Goal: Communication & Community: Share content

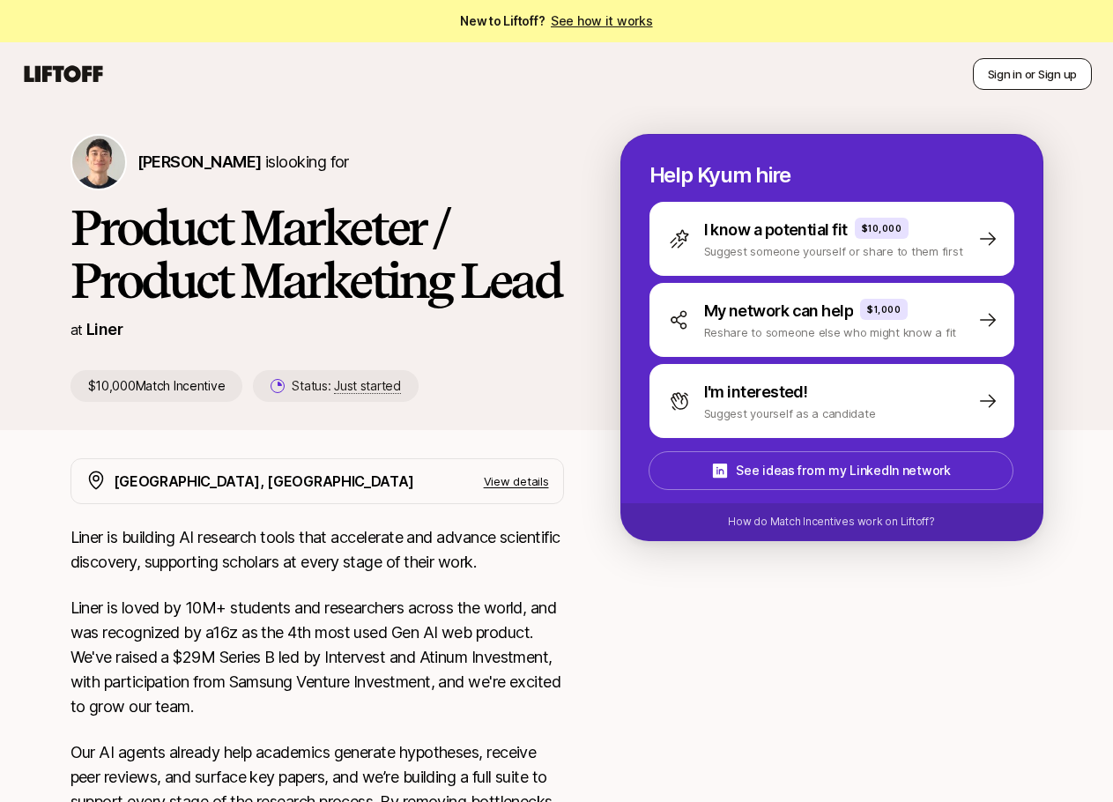
click at [1020, 78] on button "Sign in or Sign up" at bounding box center [1032, 74] width 119 height 32
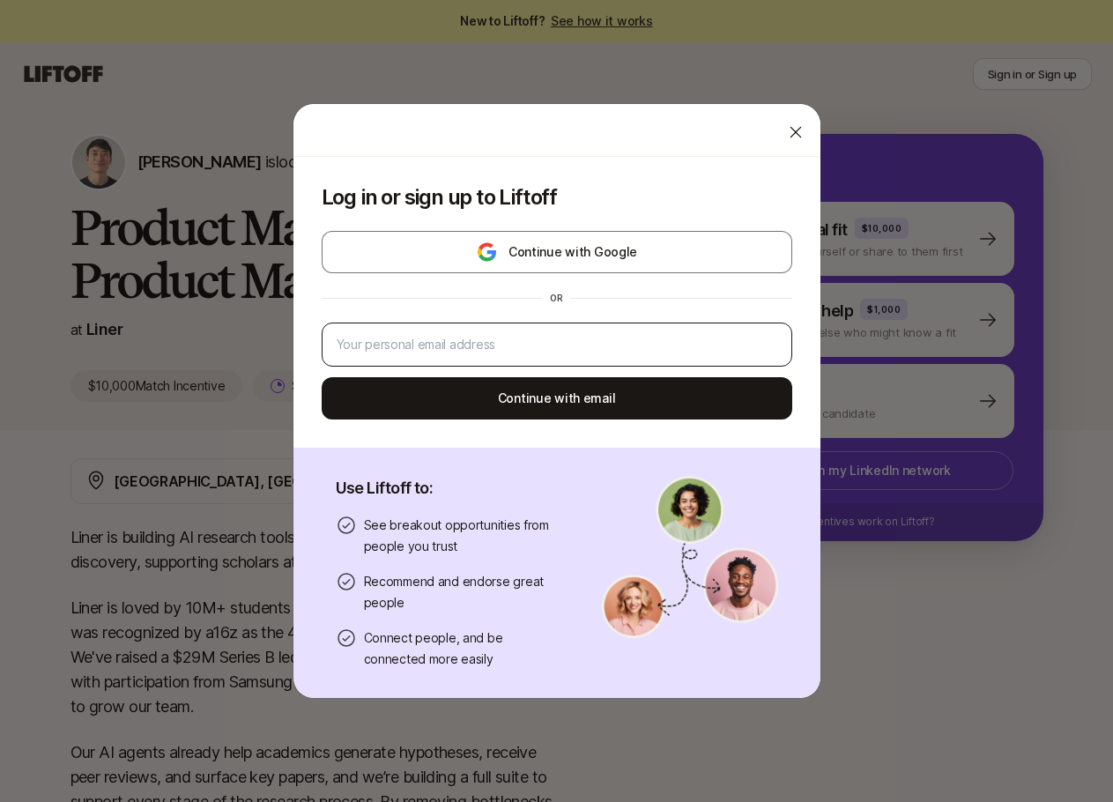
click at [579, 355] on div at bounding box center [557, 344] width 470 height 44
click at [585, 348] on input "email" at bounding box center [557, 344] width 440 height 21
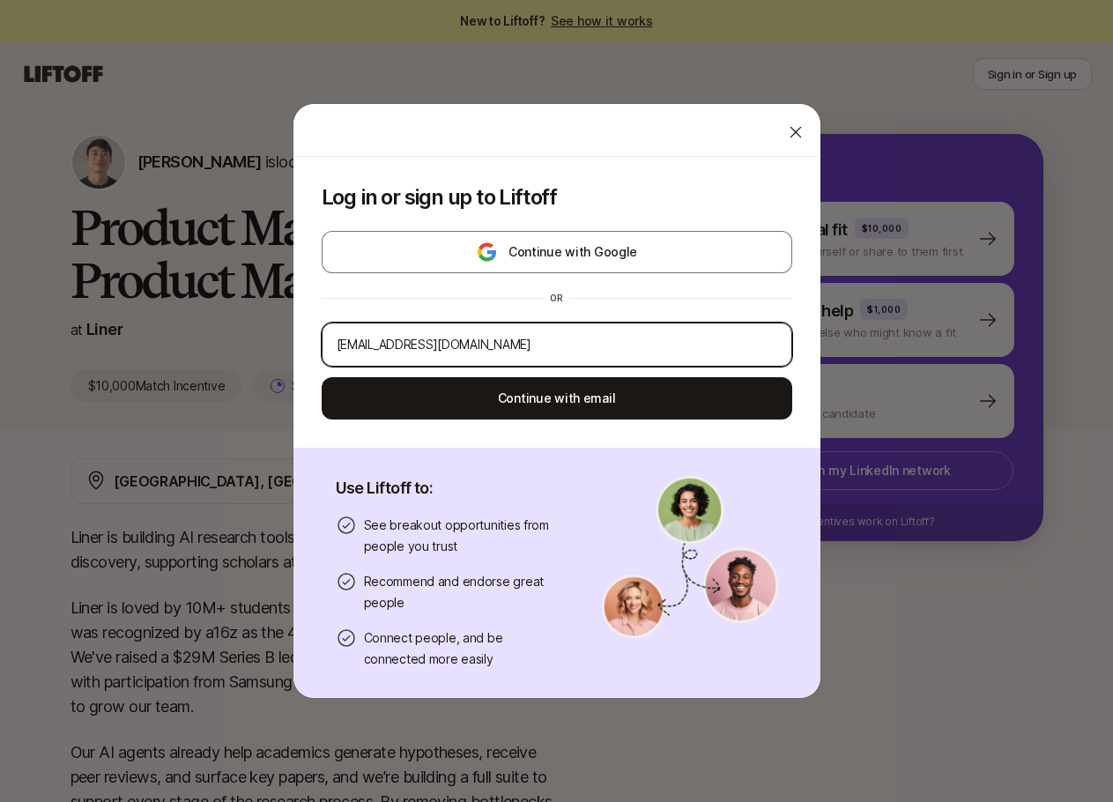
type input "[EMAIL_ADDRESS][DOMAIN_NAME]"
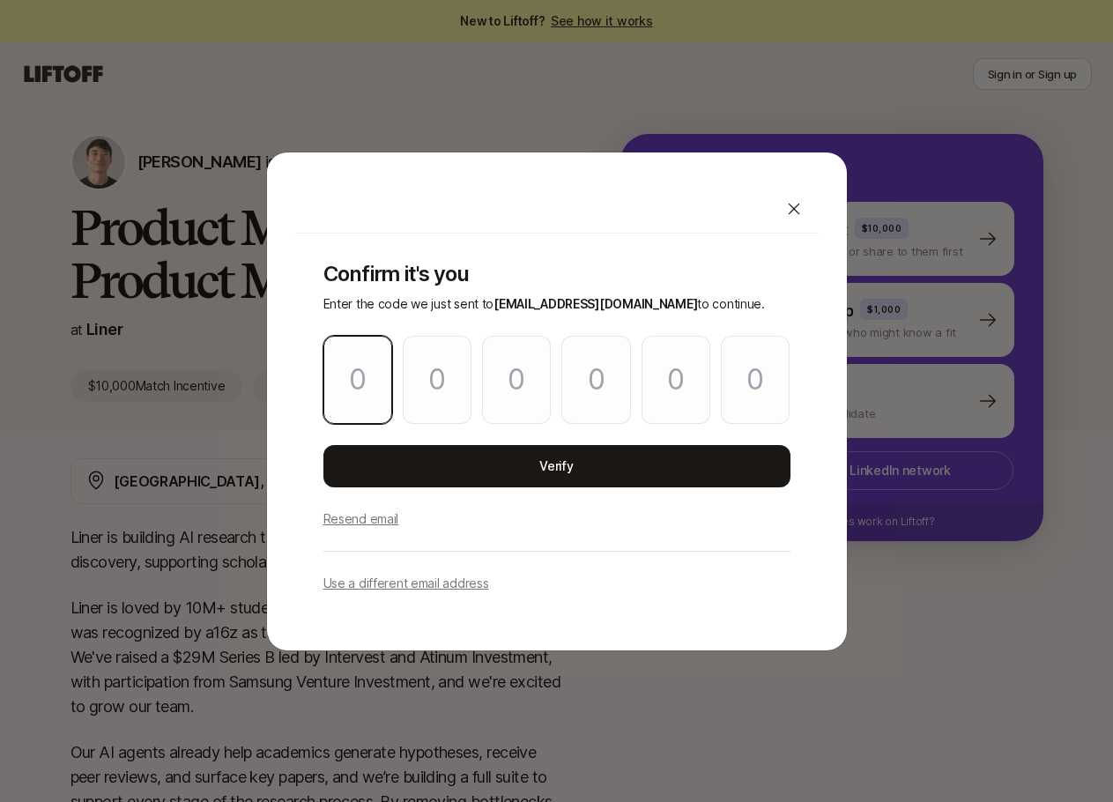
click at [372, 393] on input "Please enter OTP character 1" at bounding box center [357, 380] width 69 height 88
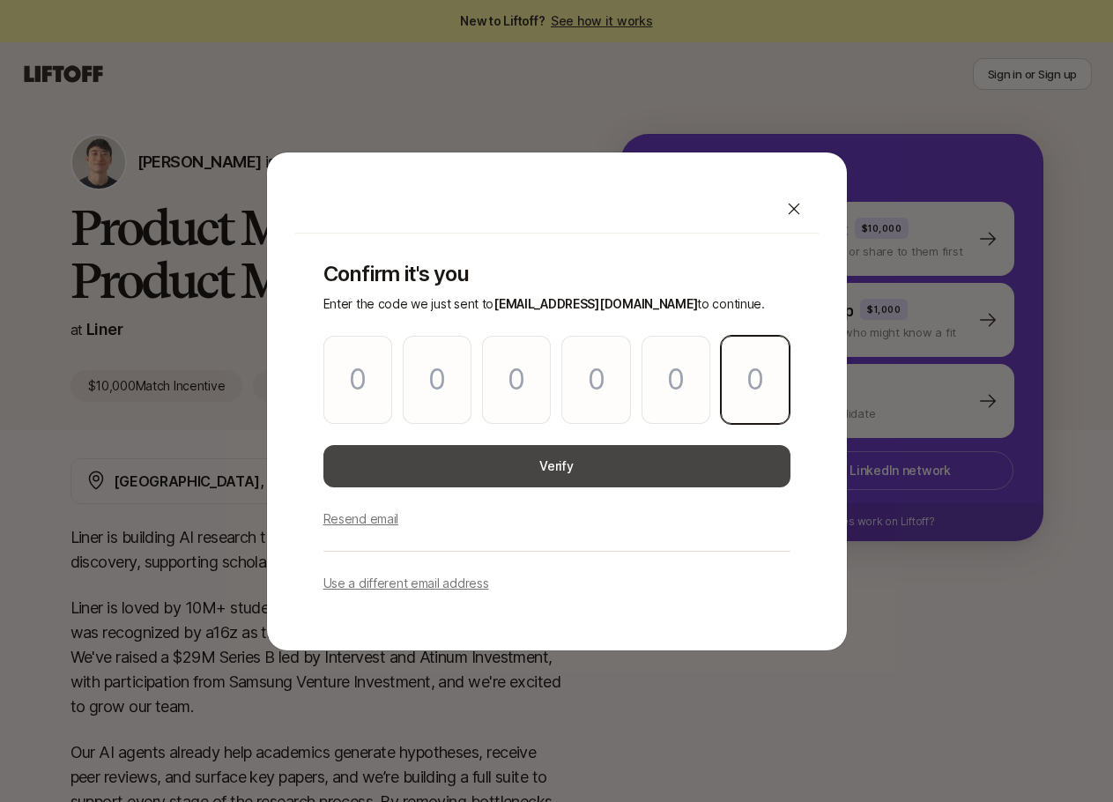
paste input "1"
type input "0"
type input "3"
type input "6"
type input "3"
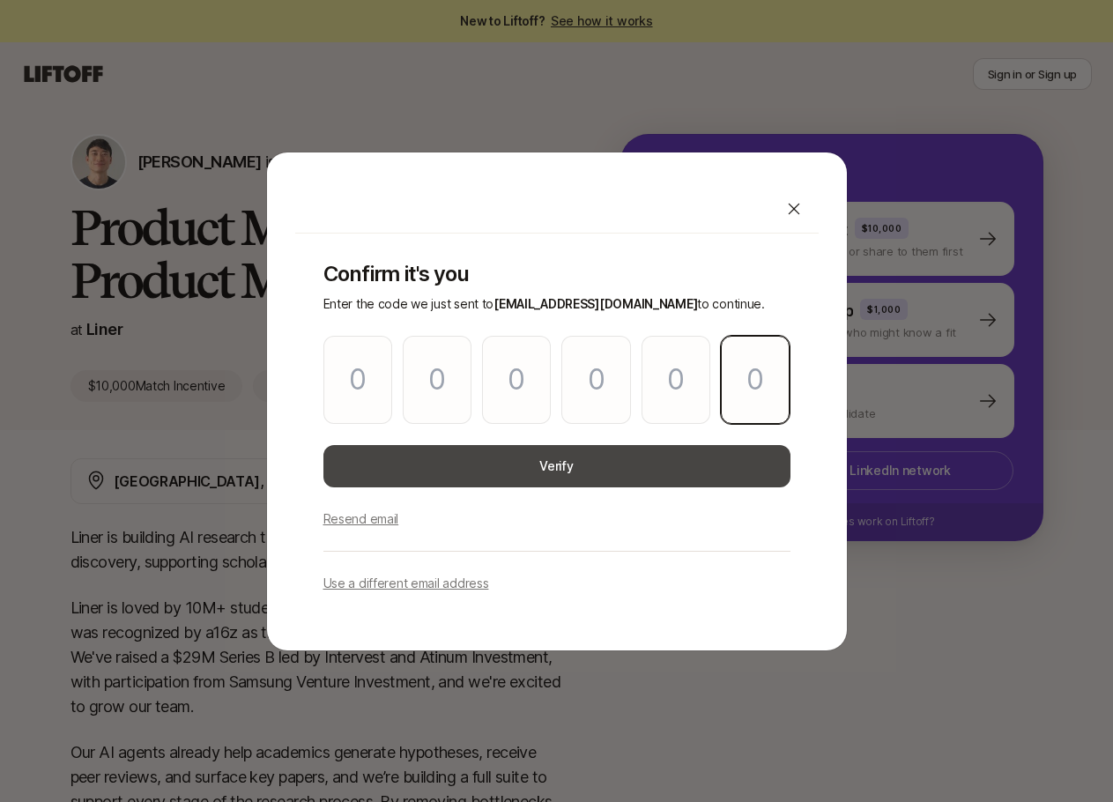
type input "9"
type input "1"
click at [594, 470] on button "Verify" at bounding box center [556, 466] width 467 height 42
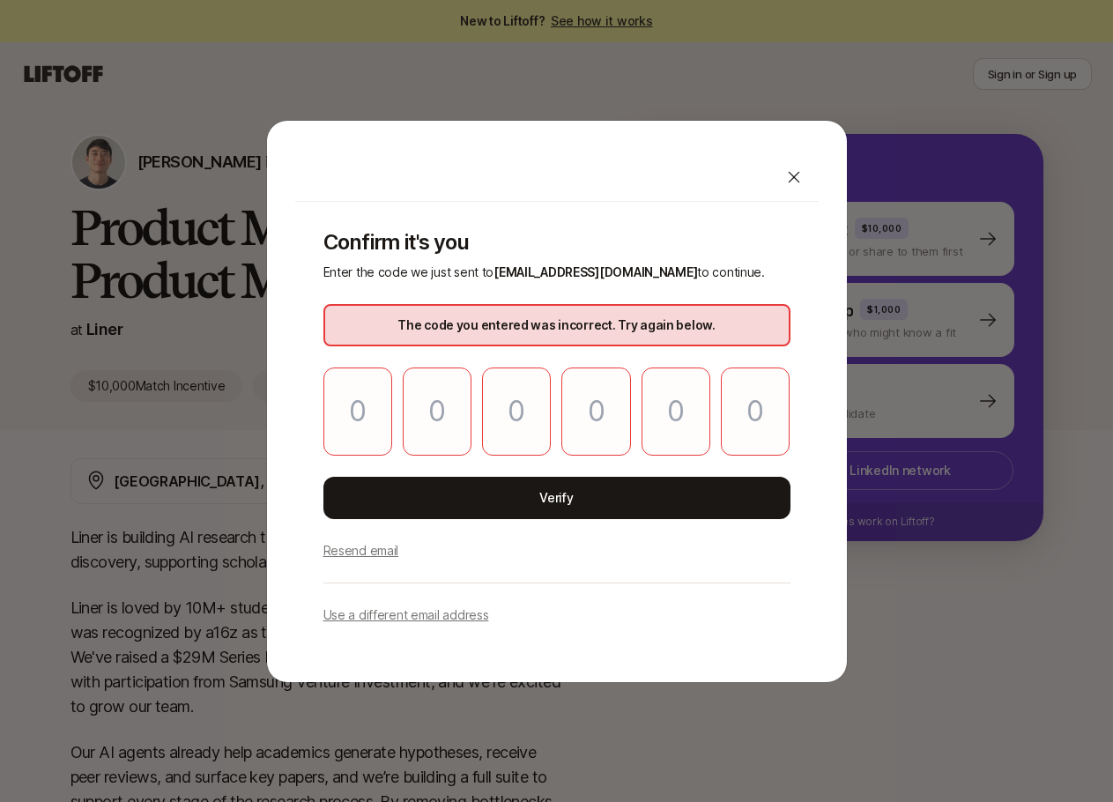
drag, startPoint x: 322, startPoint y: 418, endPoint x: 348, endPoint y: 421, distance: 26.7
click at [322, 418] on div "Confirm it's you Enter the code we just sent to [EMAIL_ADDRESS][DOMAIN_NAME] to…" at bounding box center [556, 428] width 523 height 452
click at [352, 421] on input "Please enter OTP character 1" at bounding box center [357, 411] width 69 height 88
click at [376, 548] on p "Resend email" at bounding box center [361, 550] width 76 height 21
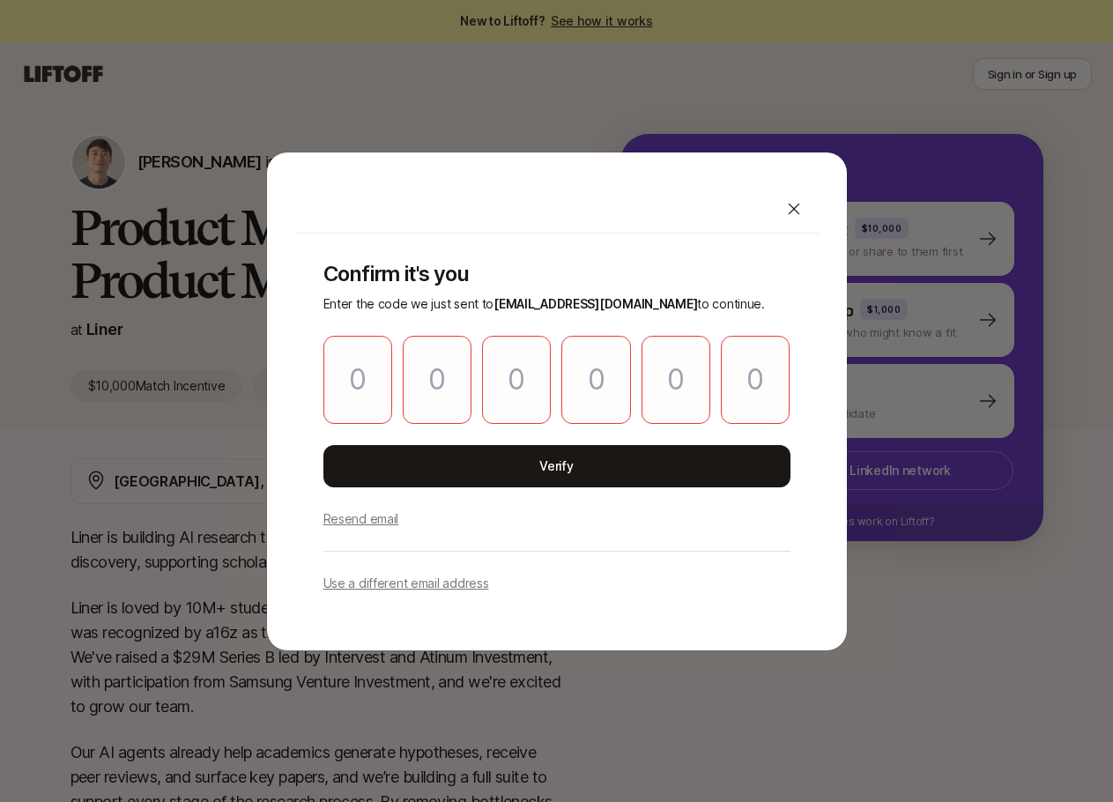
click at [797, 212] on icon at bounding box center [793, 208] width 11 height 11
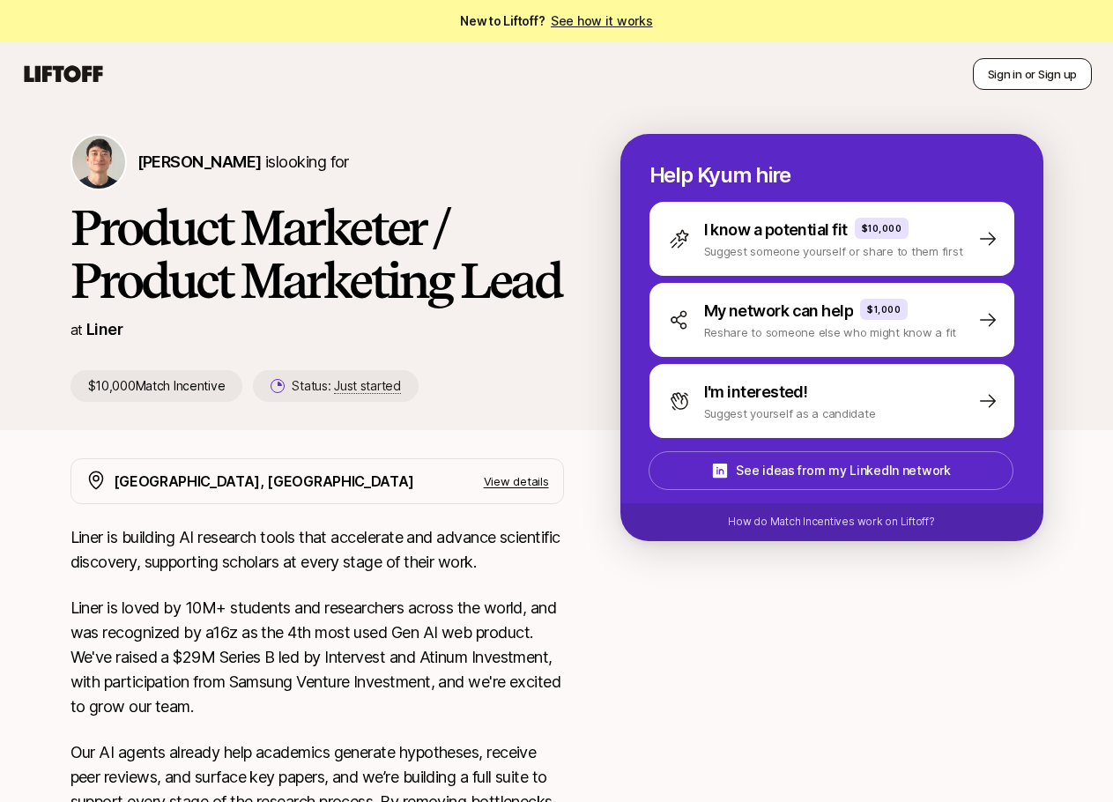
click at [1055, 77] on button "Sign in or Sign up" at bounding box center [1032, 74] width 119 height 32
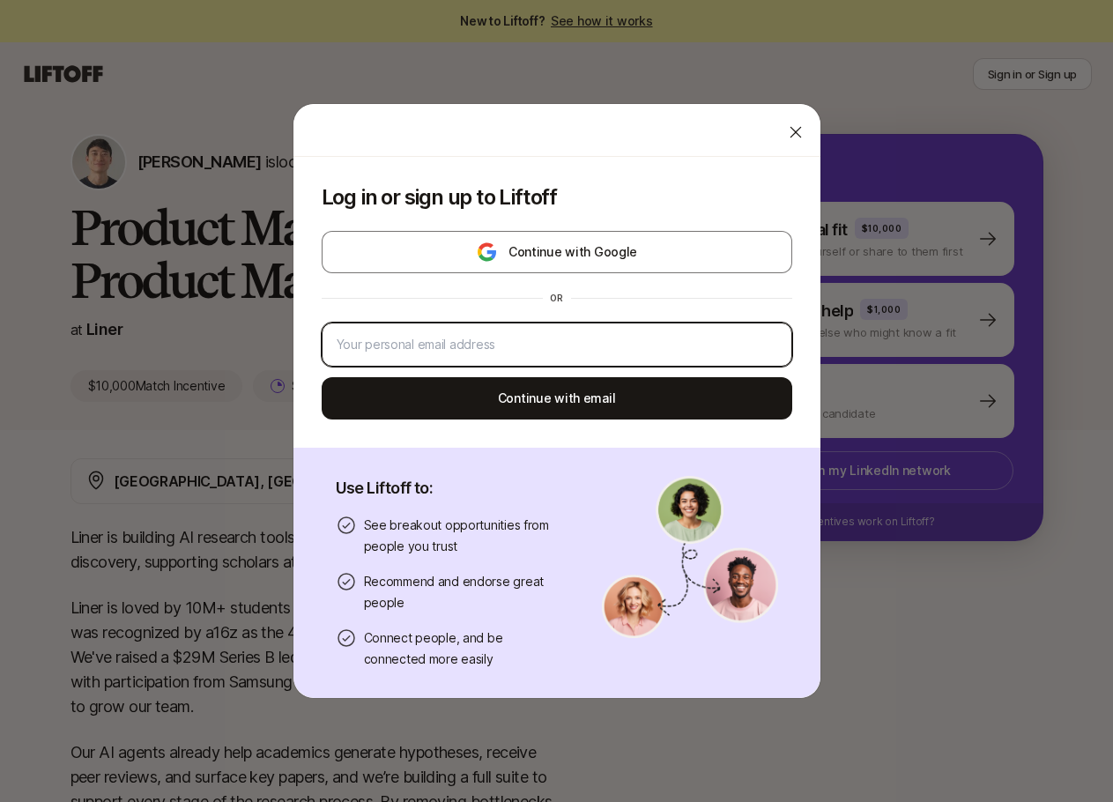
click at [621, 343] on input "email" at bounding box center [557, 344] width 440 height 21
type input "[EMAIL_ADDRESS][DOMAIN_NAME]"
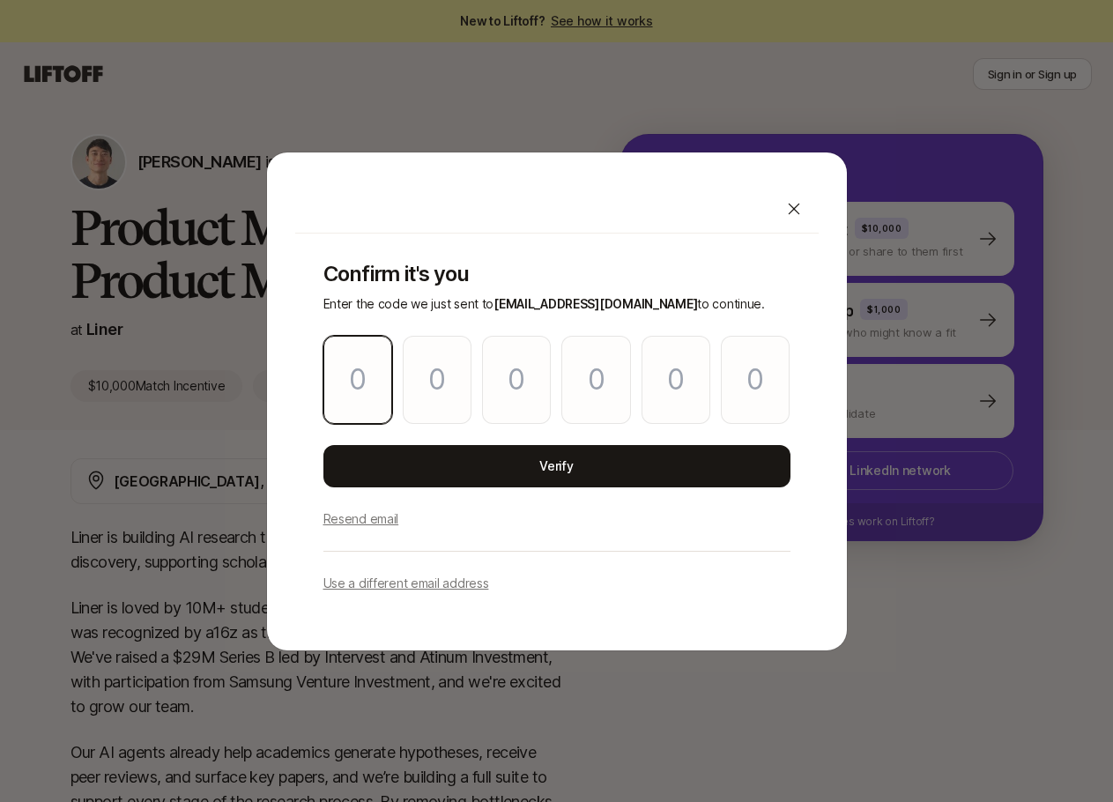
click at [389, 382] on input "Please enter OTP character 1" at bounding box center [357, 380] width 69 height 88
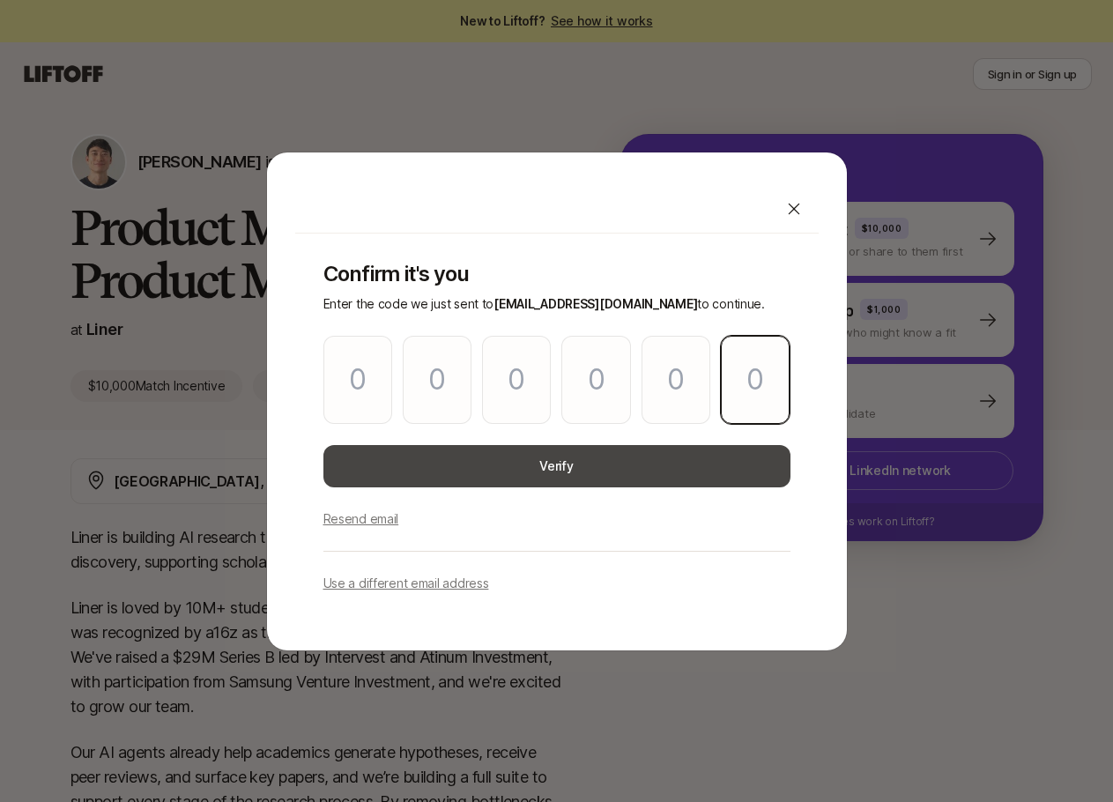
paste input "3"
type input "8"
type input "5"
type input "9"
type input "3"
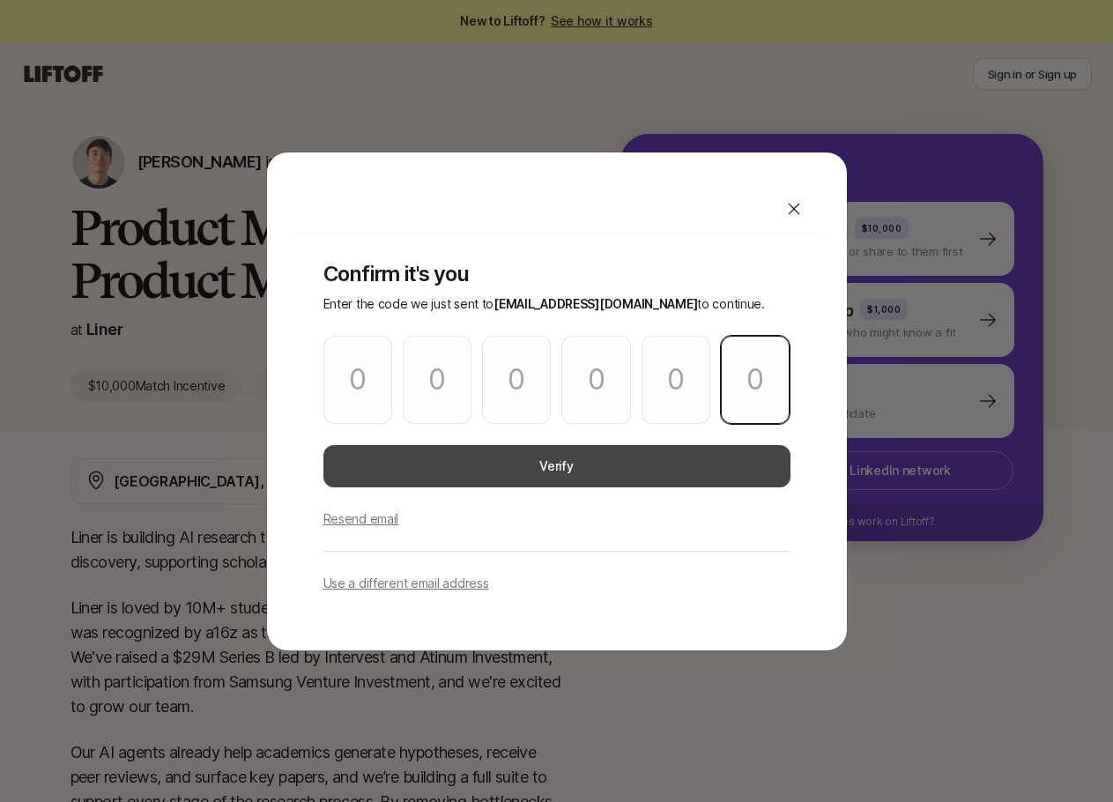
type input "0"
type input "3"
click at [552, 470] on button "Verify" at bounding box center [556, 466] width 467 height 42
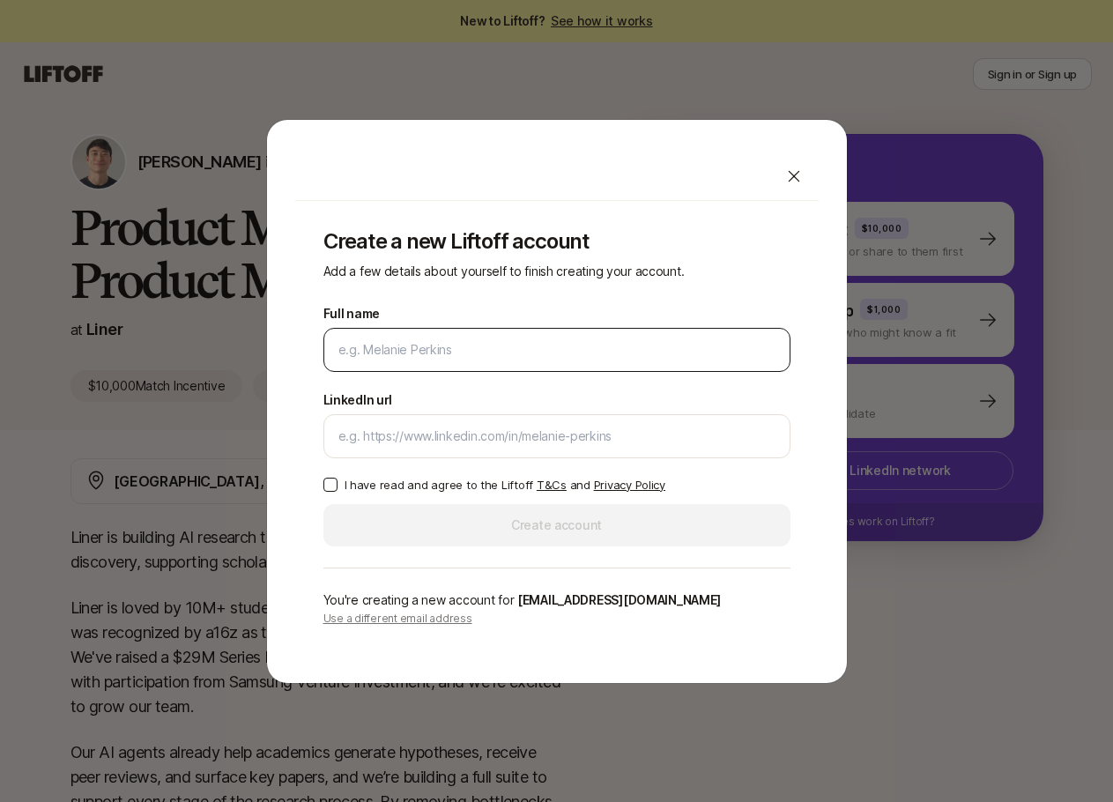
type input "[PERSON_NAME]"
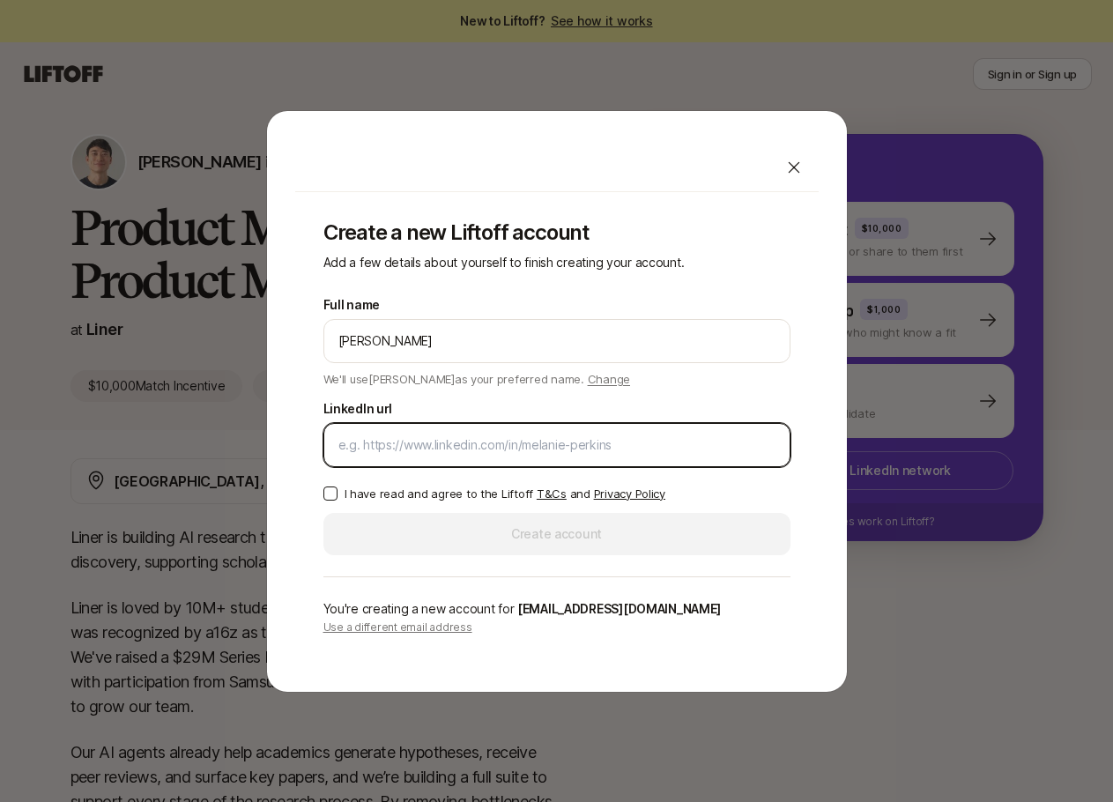
click at [448, 434] on input "LinkedIn url" at bounding box center [556, 444] width 437 height 21
paste input "[URL][DOMAIN_NAME]"
type input "[URL][DOMAIN_NAME]"
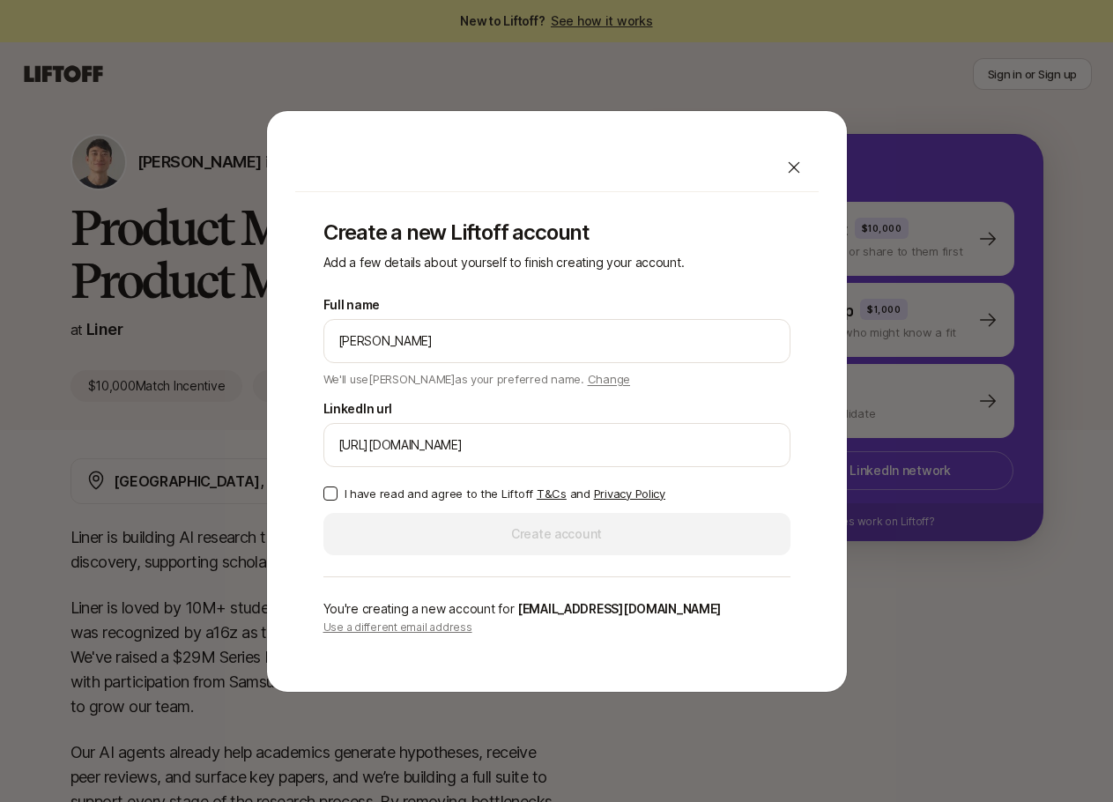
click at [332, 496] on button "I have read and agree to the Liftoff T&Cs and Privacy Policy" at bounding box center [330, 493] width 14 height 14
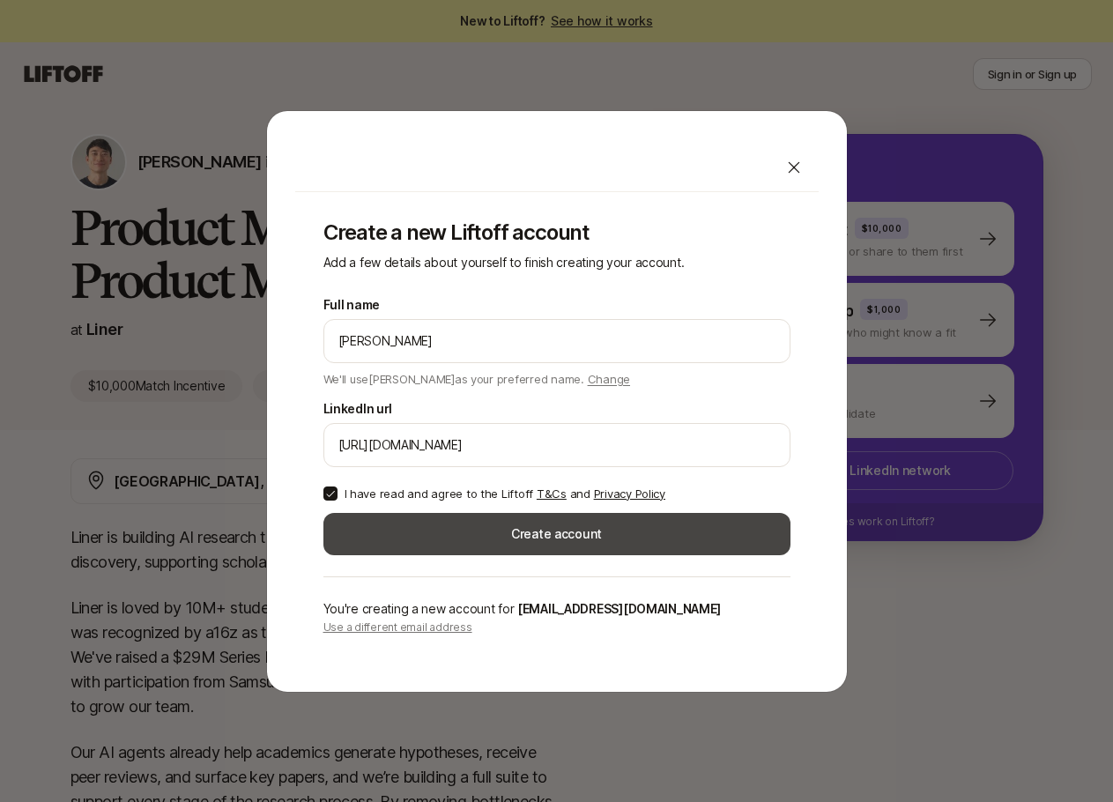
click at [558, 537] on button "Create account" at bounding box center [556, 534] width 467 height 42
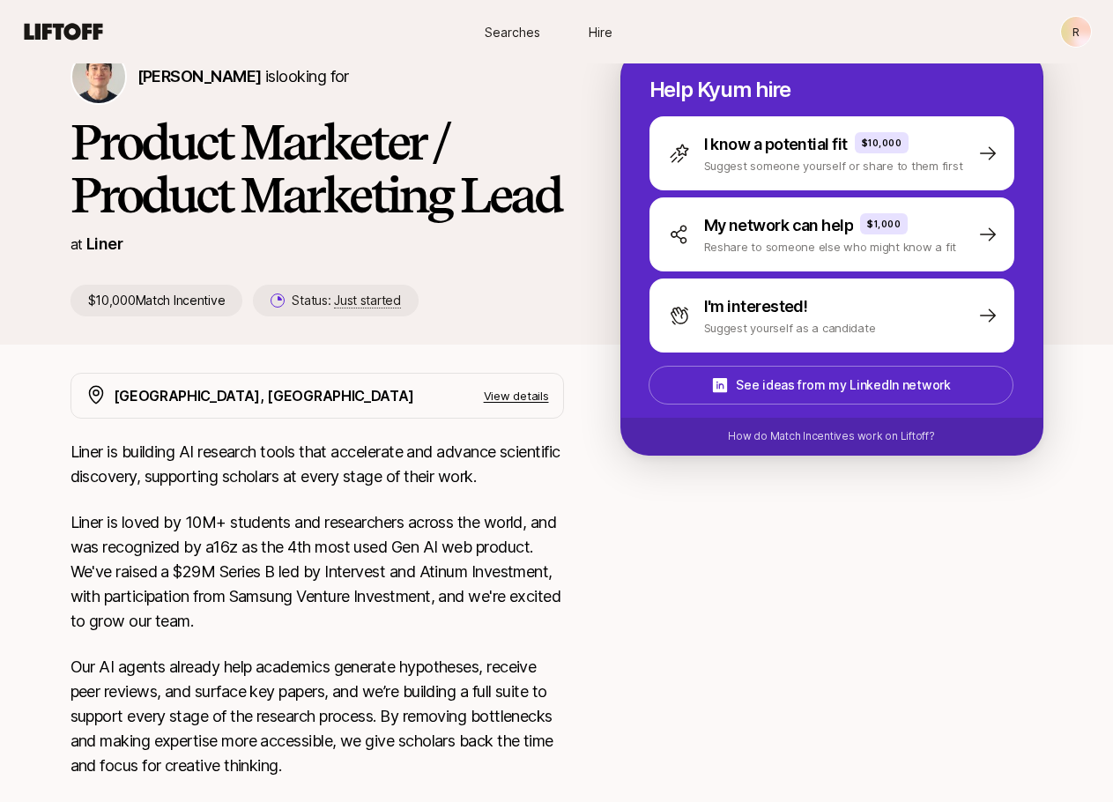
scroll to position [88, 0]
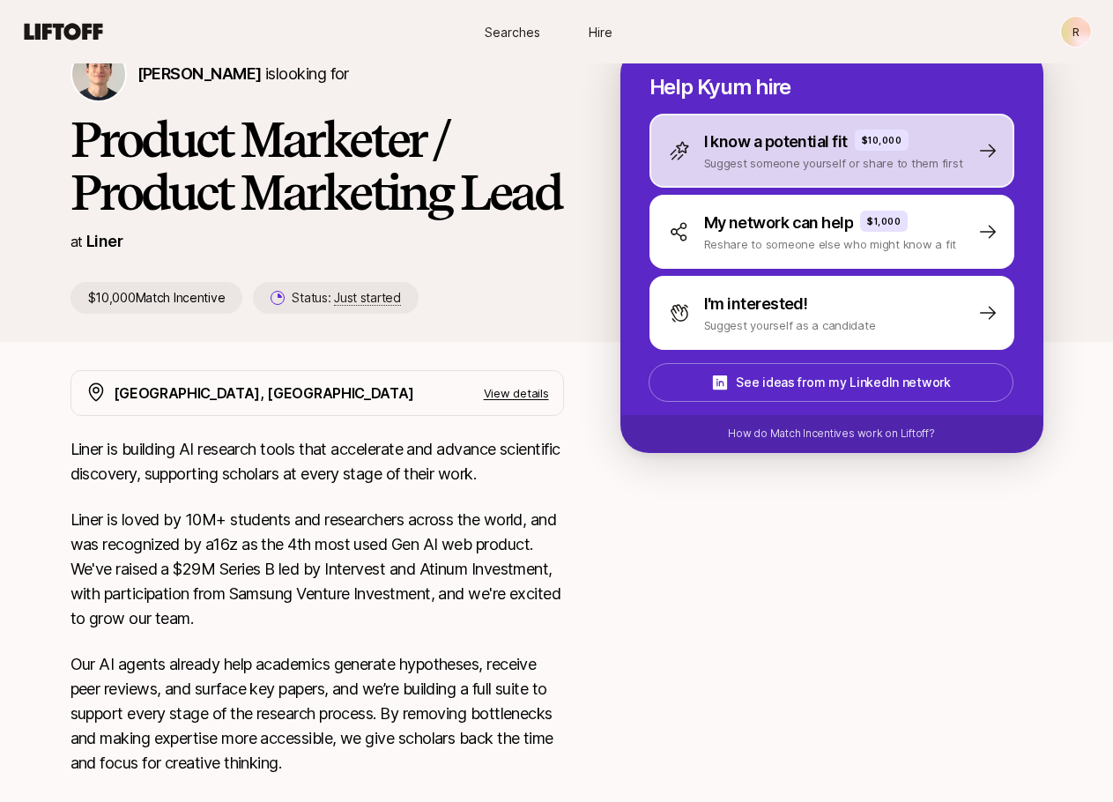
click at [778, 146] on p "I know a potential fit" at bounding box center [776, 142] width 144 height 25
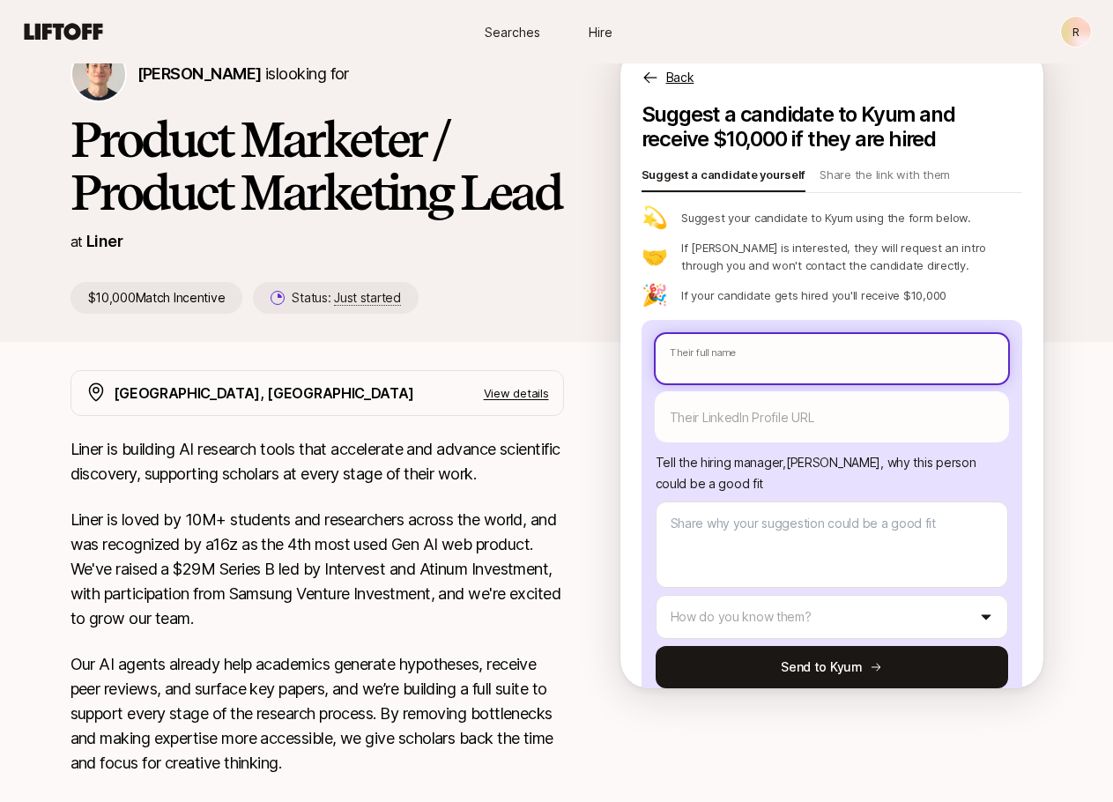
click at [791, 371] on input "text" at bounding box center [831, 358] width 352 height 49
type textarea "x"
type input "G"
type textarea "x"
type input "Gw"
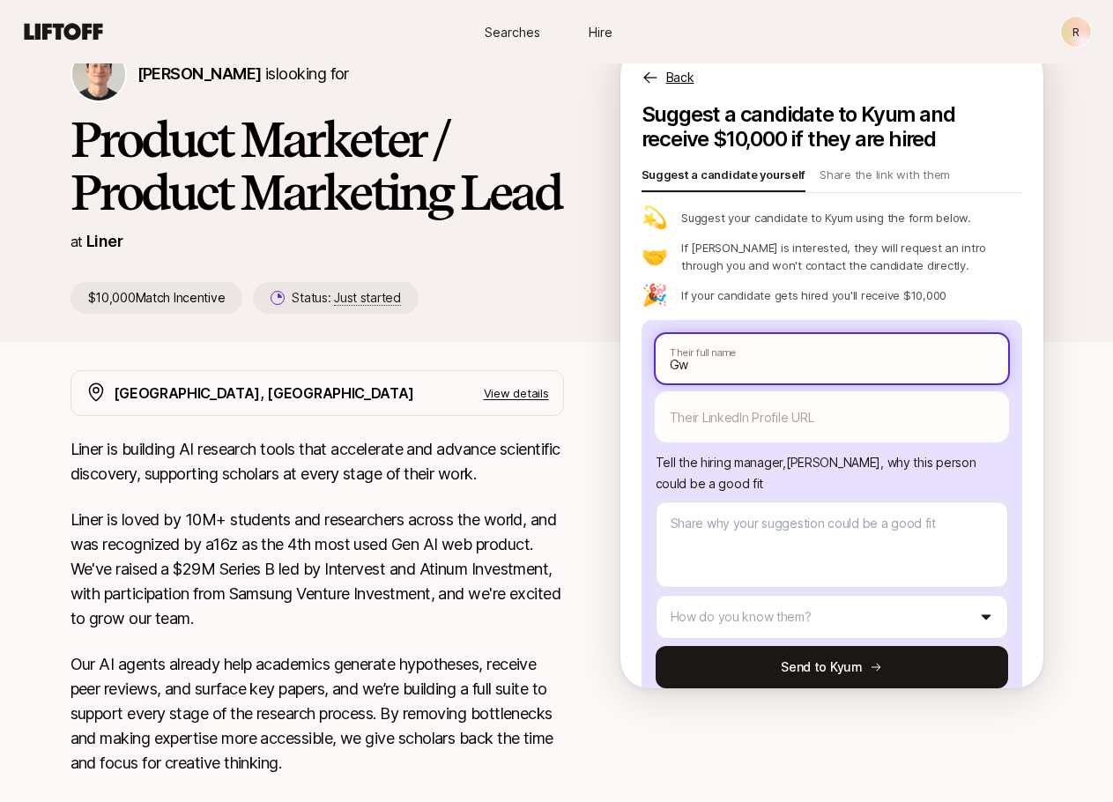
type textarea "x"
type input "Gwi"
type textarea "x"
type input "[PERSON_NAME]"
type textarea "x"
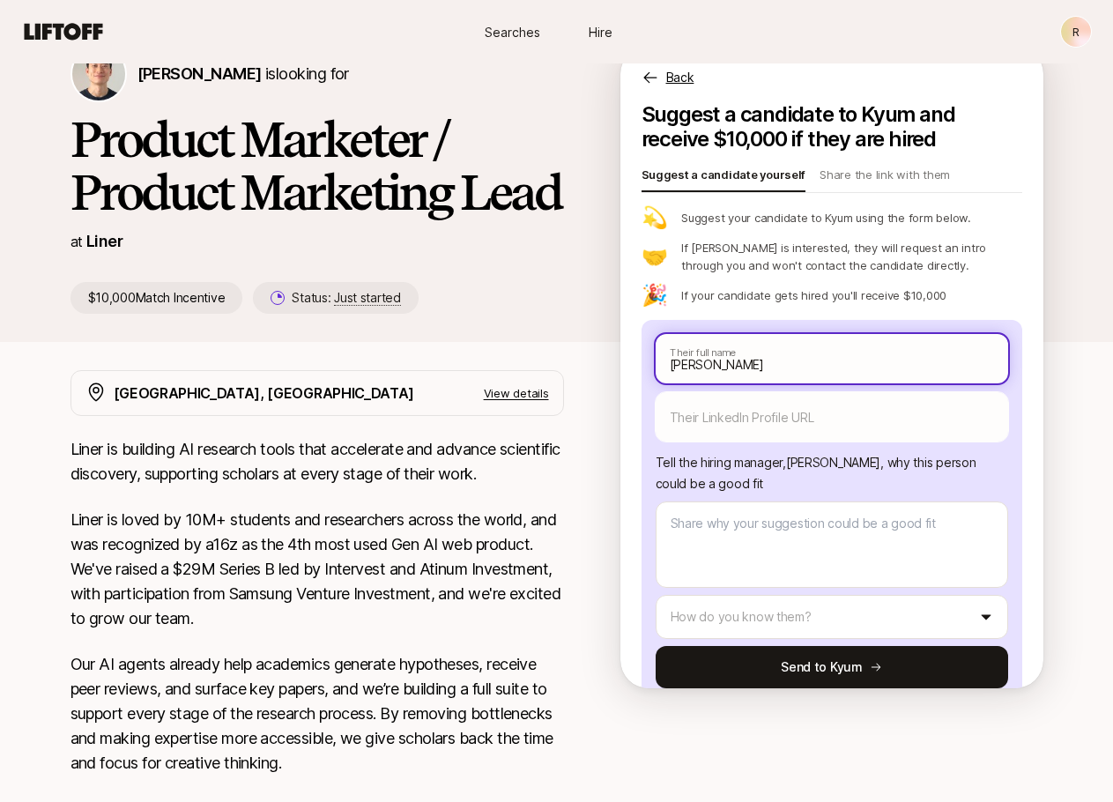
type input "[PERSON_NAME]"
type textarea "x"
type input "[PERSON_NAME]"
type textarea "x"
type input "[PERSON_NAME]"
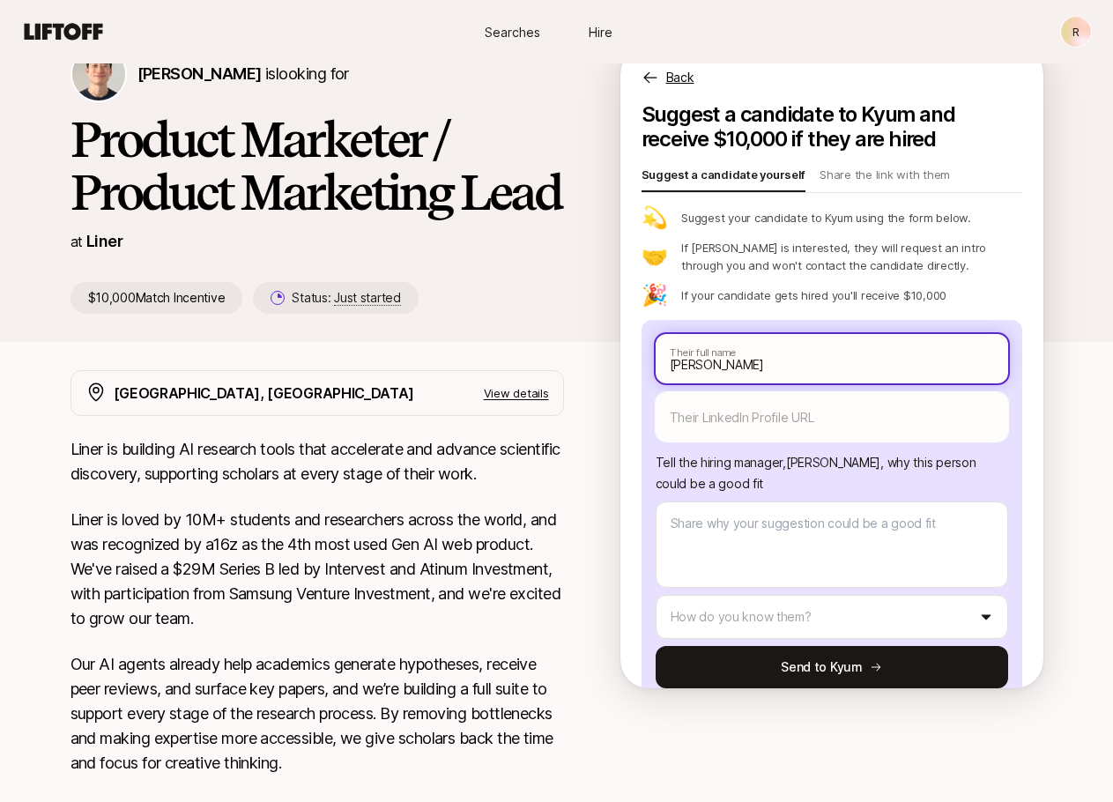
type textarea "x"
type input "[PERSON_NAME]"
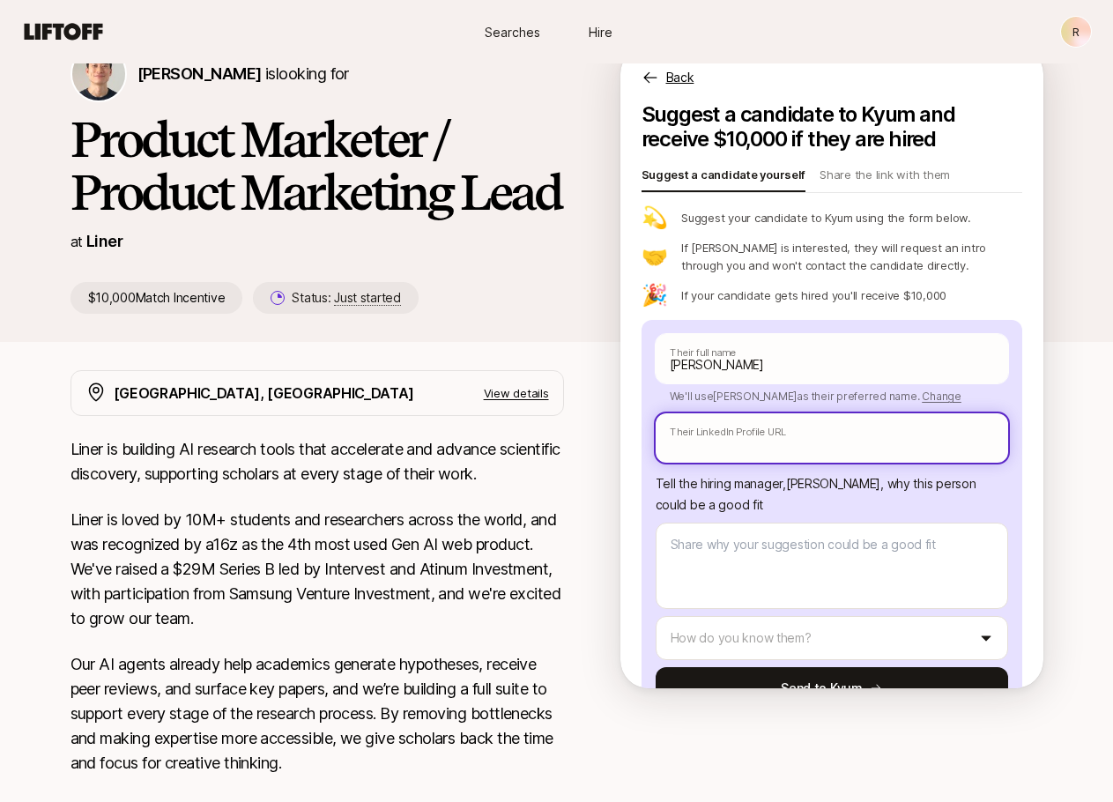
click at [813, 433] on input "text" at bounding box center [831, 437] width 352 height 49
paste input "[URL][DOMAIN_NAME][PERSON_NAME]"
type textarea "x"
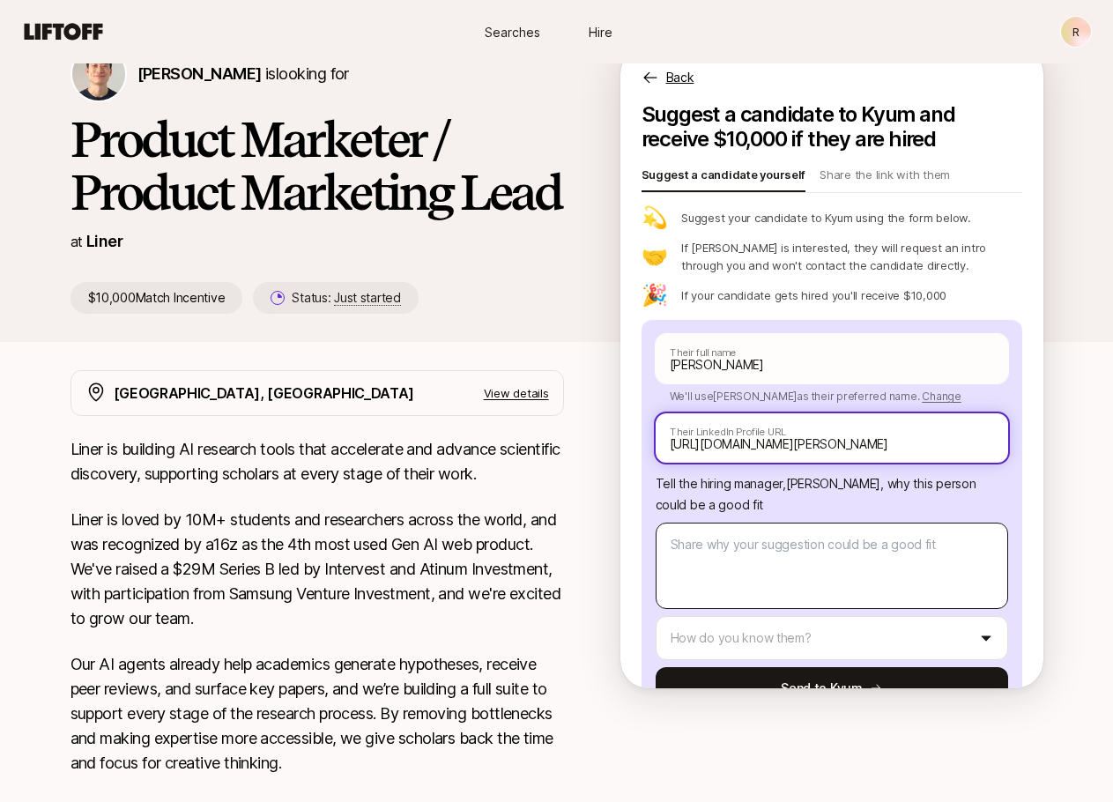
type input "[URL][DOMAIN_NAME][PERSON_NAME]"
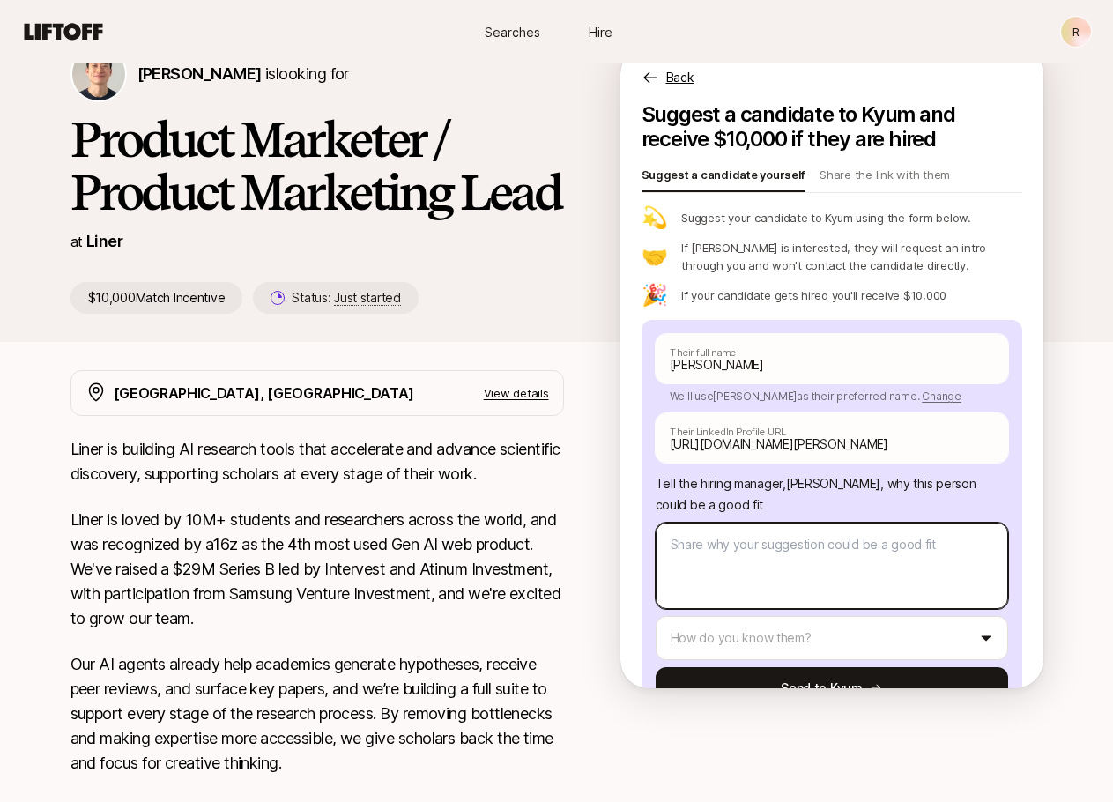
click at [833, 550] on textarea at bounding box center [831, 565] width 352 height 86
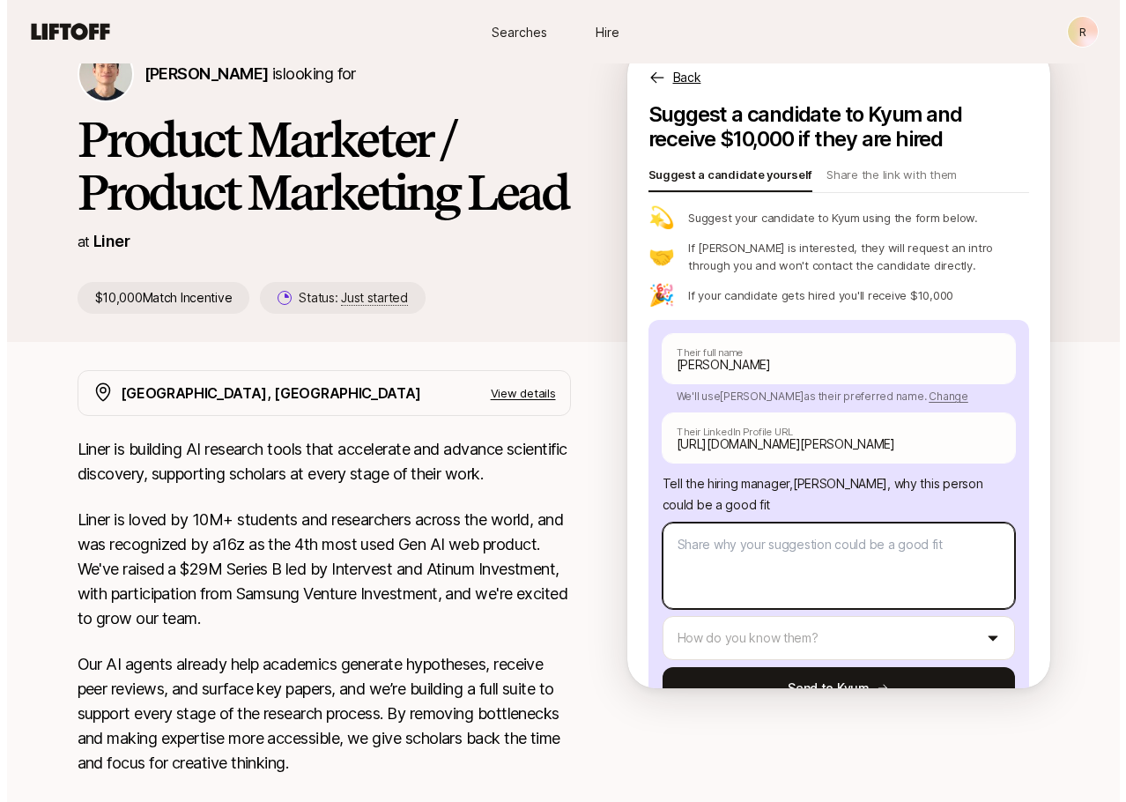
scroll to position [0, 0]
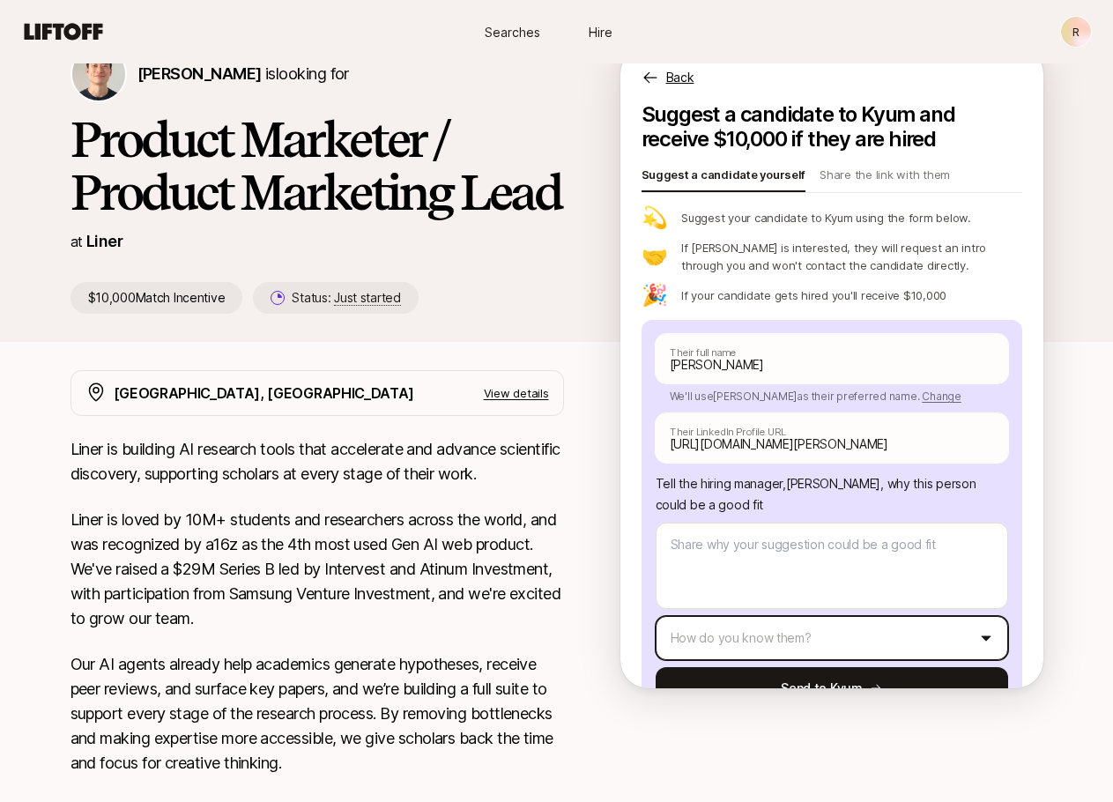
click at [841, 637] on html "New to Liftoff? See how it works R Searches Hire Searches Hire R [PERSON_NAME] …" at bounding box center [556, 313] width 1113 height 802
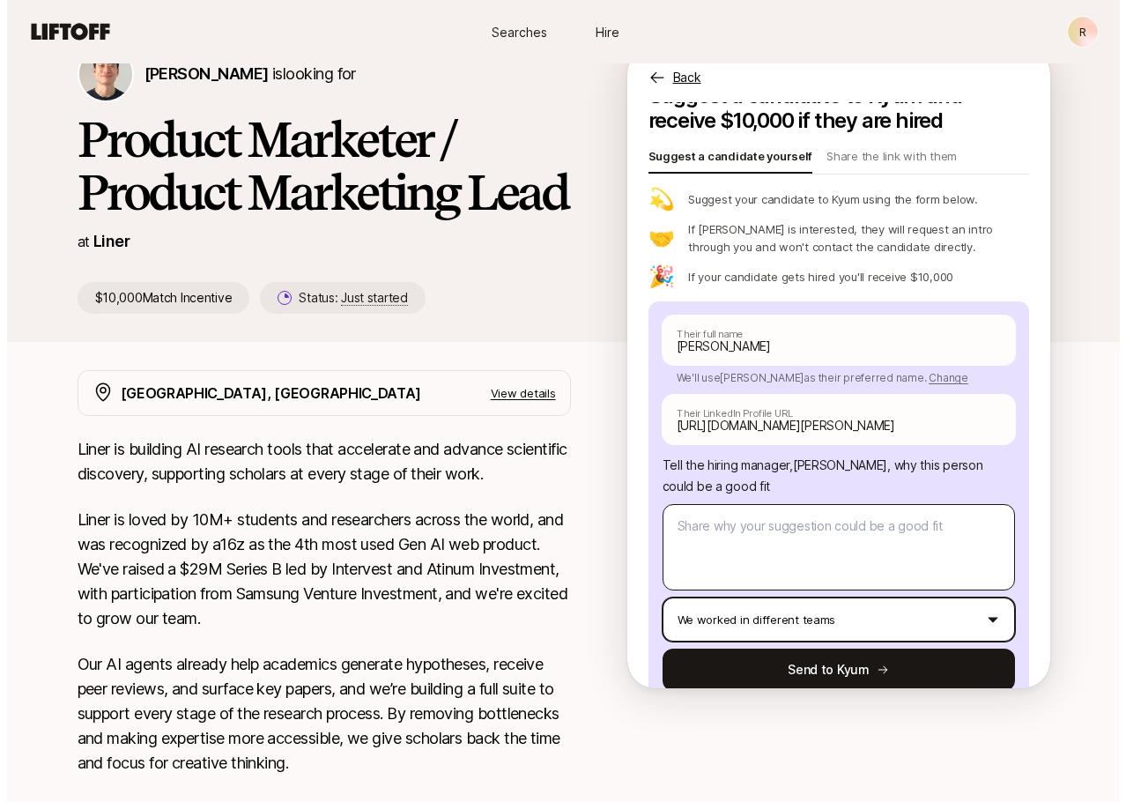
scroll to position [56, 0]
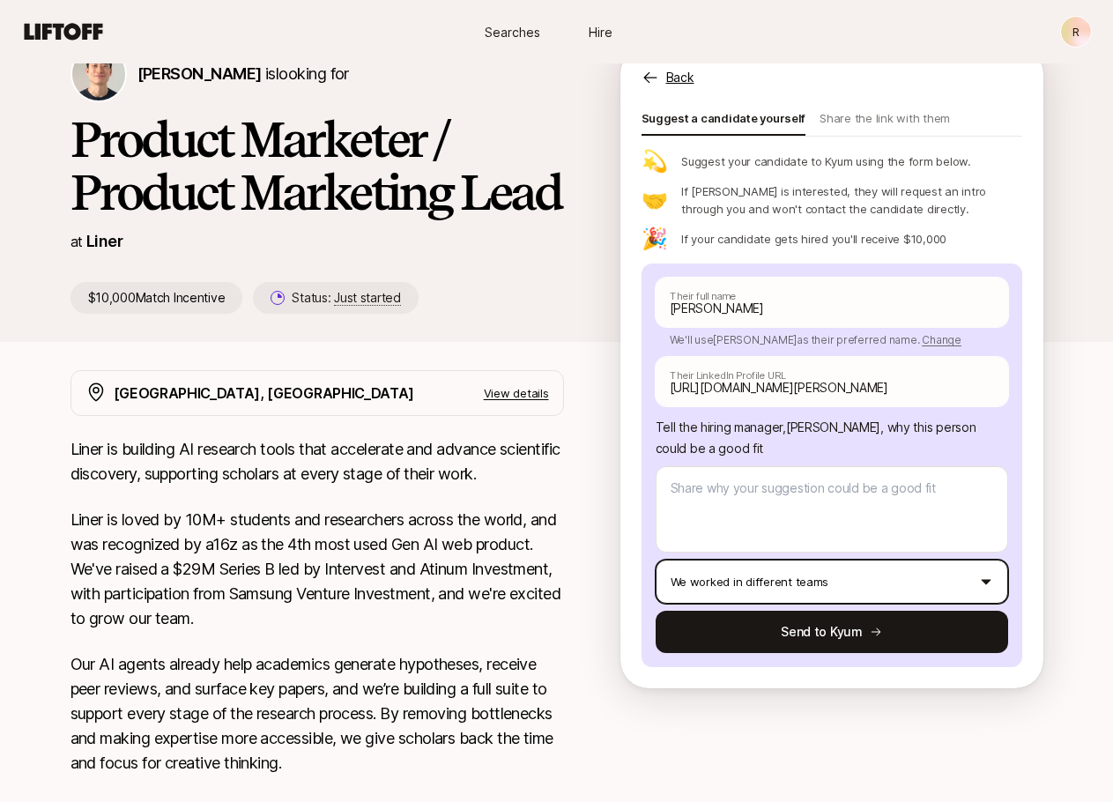
click at [825, 588] on html "New to Liftoff? See how it works R Searches Hire Searches Hire R [PERSON_NAME] …" at bounding box center [556, 313] width 1113 height 802
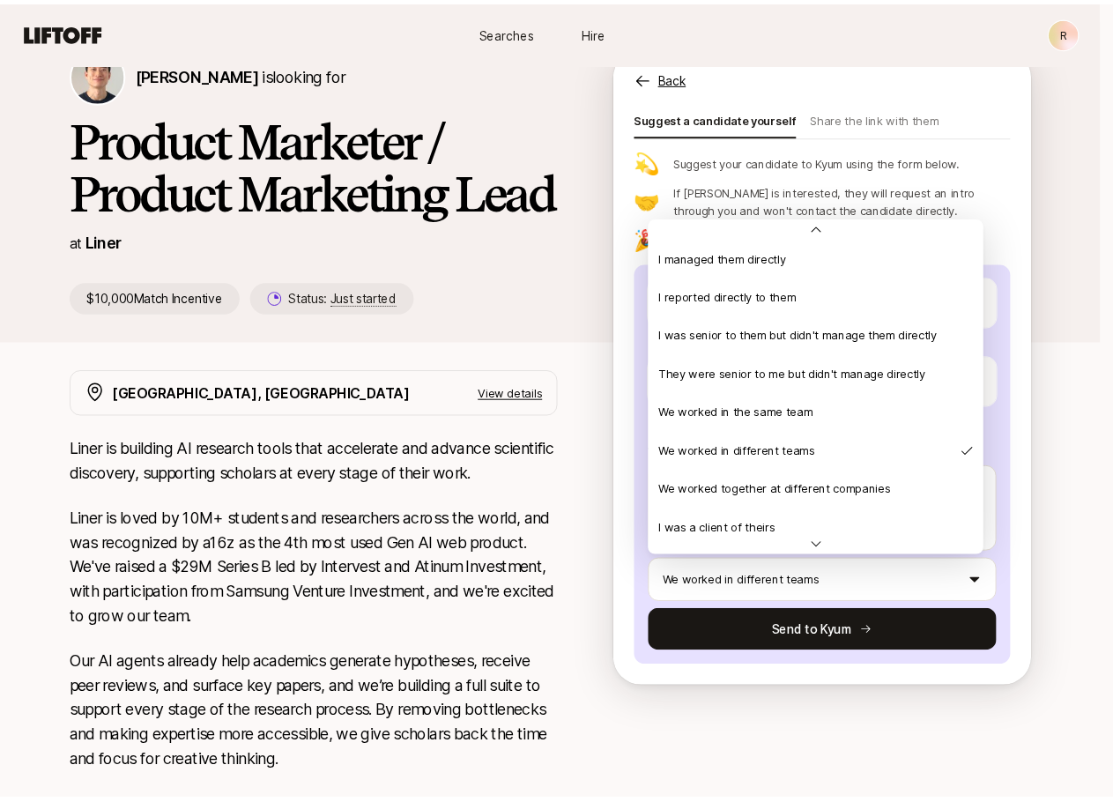
scroll to position [0, 0]
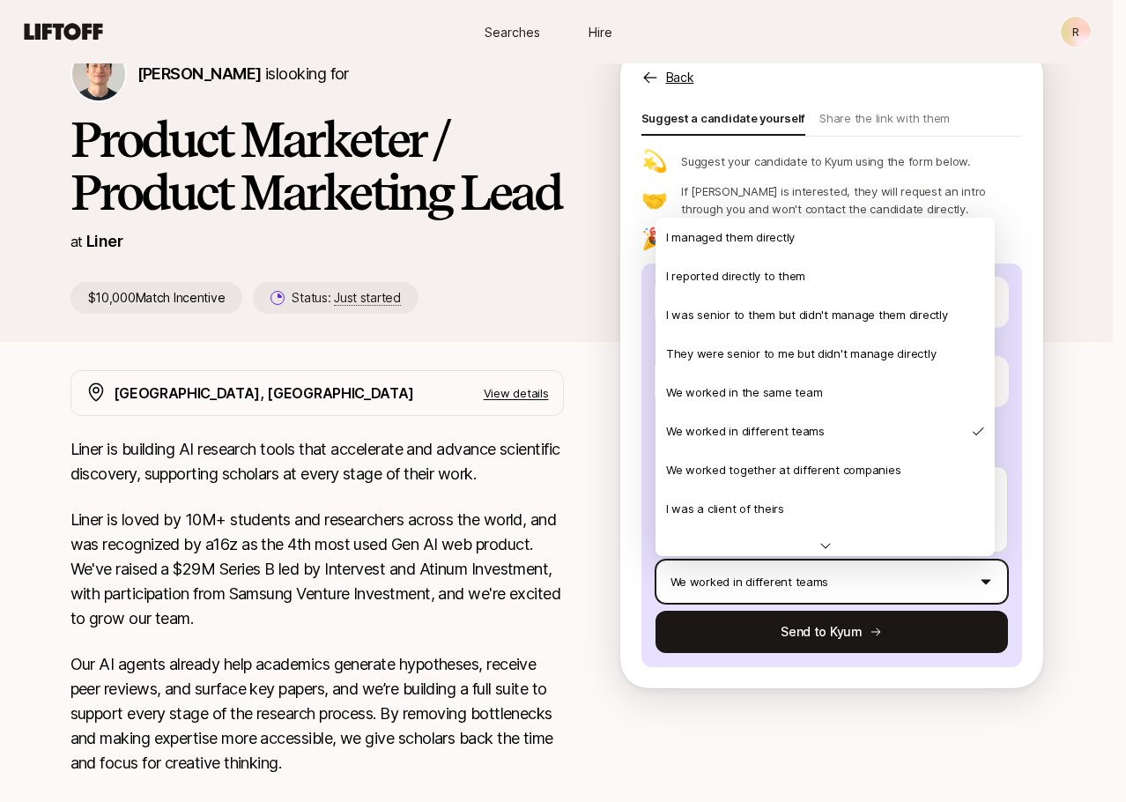
click at [640, 359] on html "New to Liftoff? See how it works R Searches Hire Searches Hire R [PERSON_NAME] …" at bounding box center [563, 313] width 1126 height 802
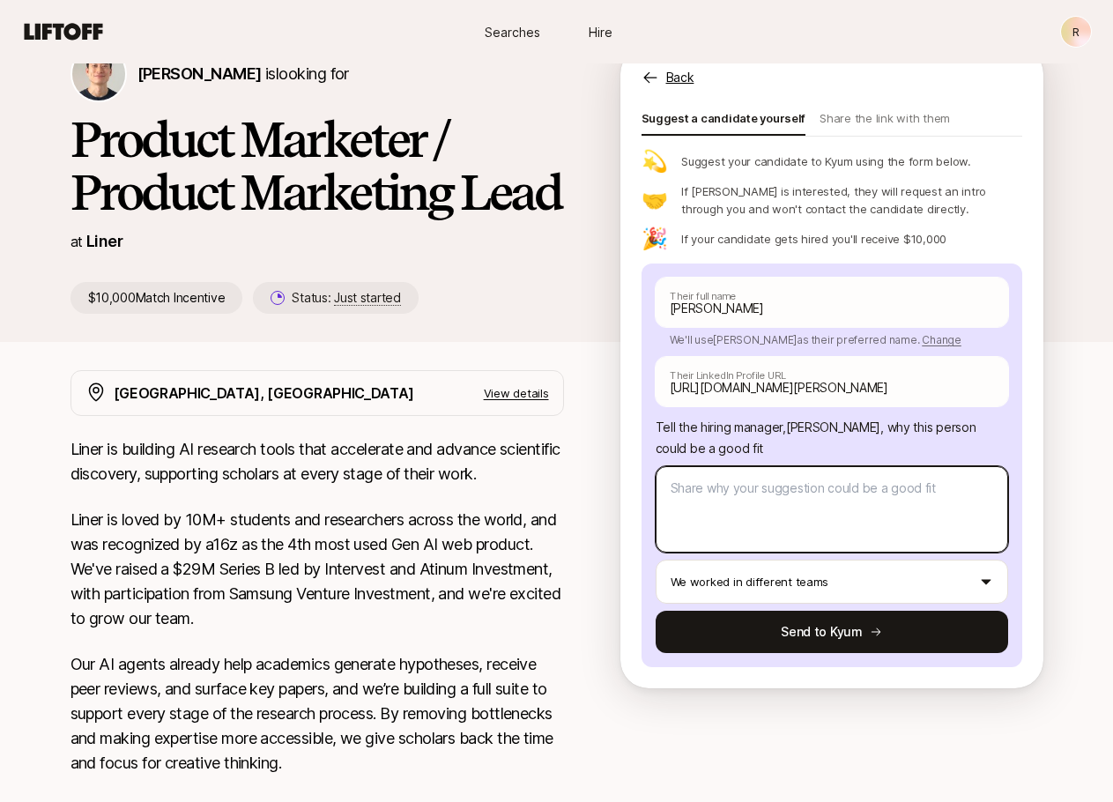
click at [856, 493] on textarea at bounding box center [831, 509] width 352 height 86
type textarea "x"
type textarea "s"
type textarea "x"
type textarea "su"
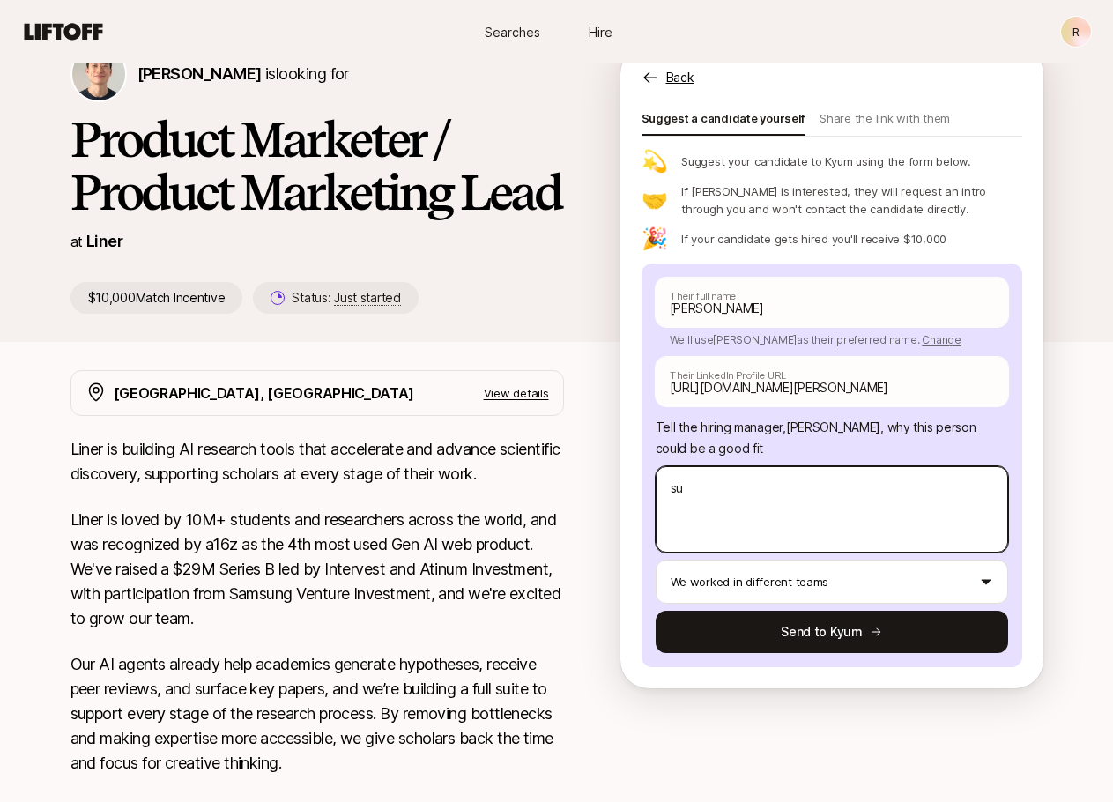
type textarea "x"
type textarea "sup"
type textarea "x"
type textarea "supe"
type textarea "x"
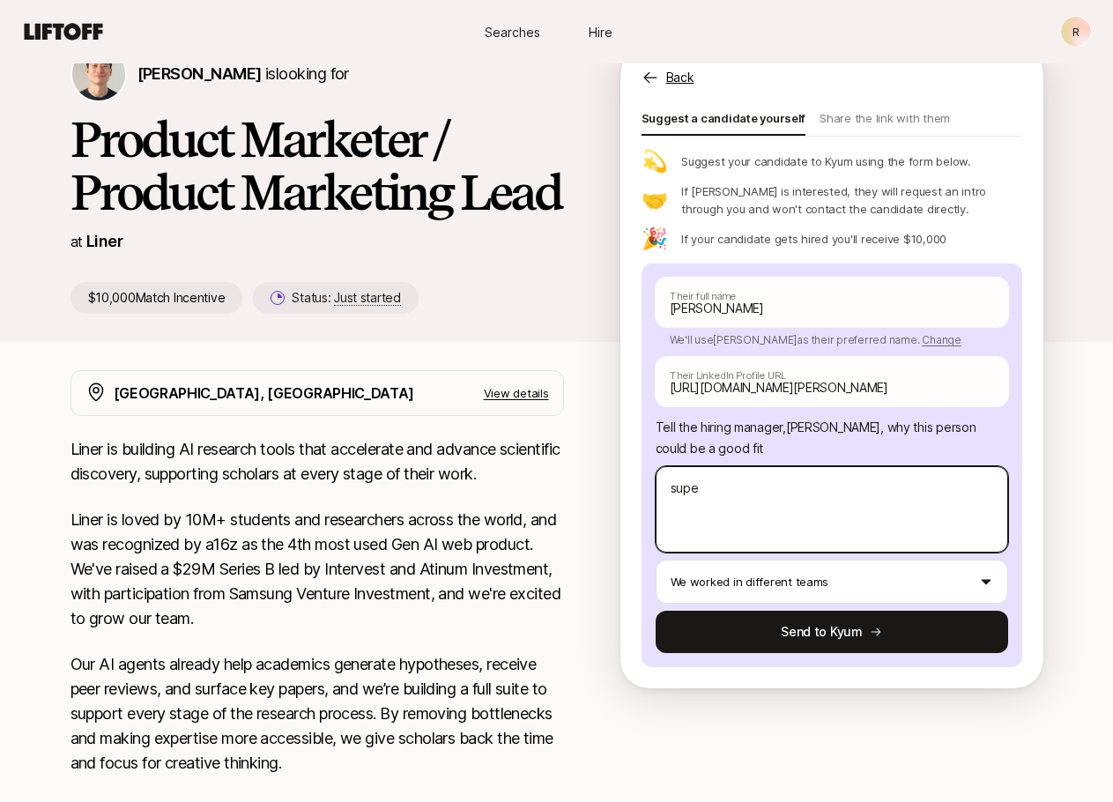
type textarea "super"
type textarea "x"
type textarea "super"
type textarea "x"
type textarea "super a"
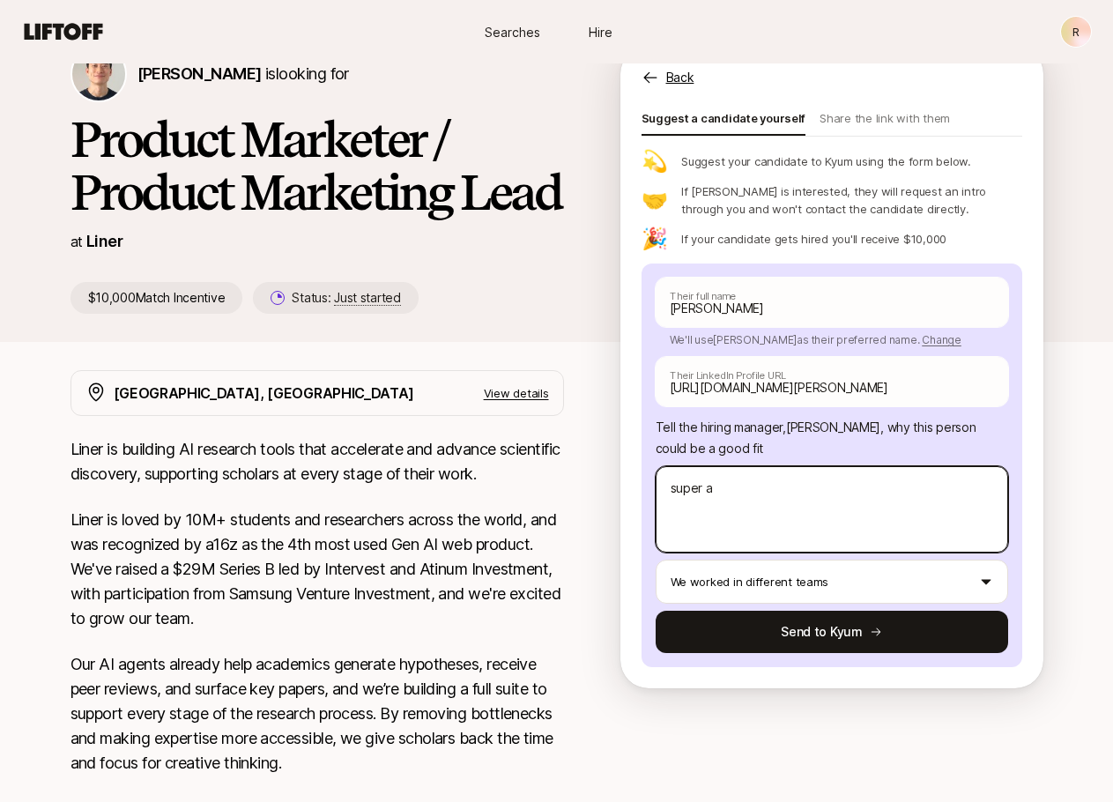
type textarea "x"
type textarea "super an"
type textarea "x"
type textarea "super [PERSON_NAME]"
type textarea "x"
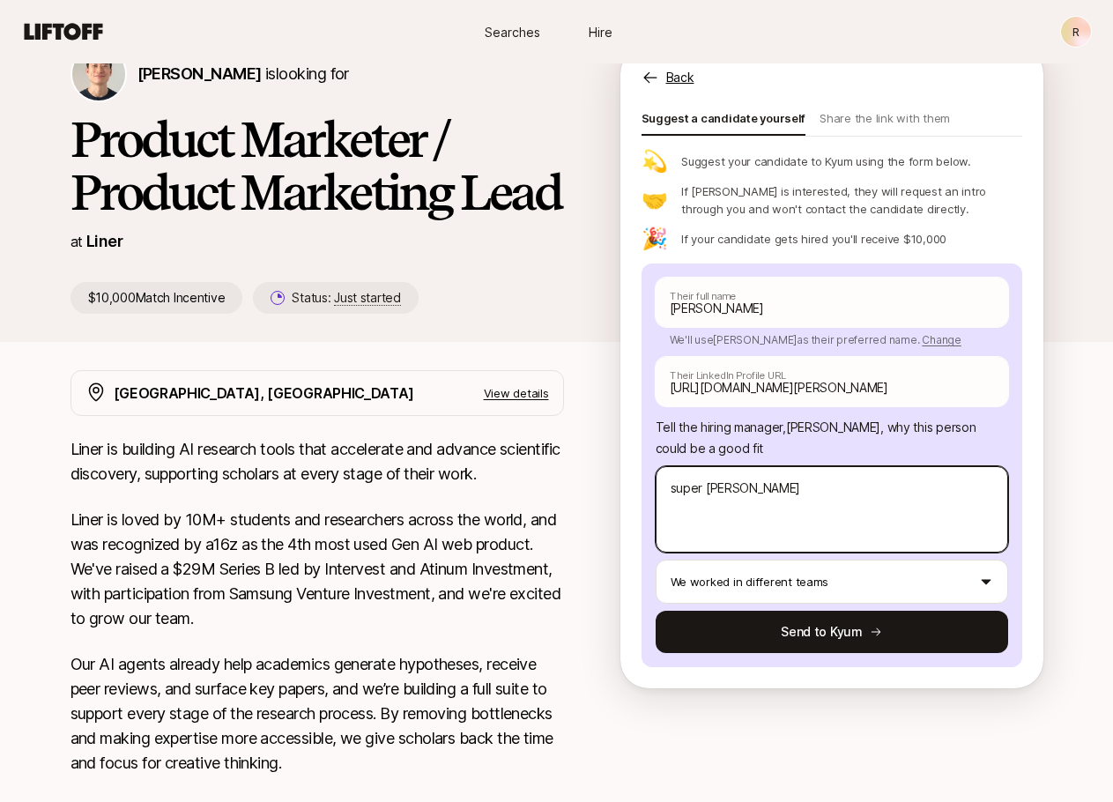
type textarea "super anal"
type textarea "x"
type textarea "super analy"
type textarea "x"
type textarea "super analyt"
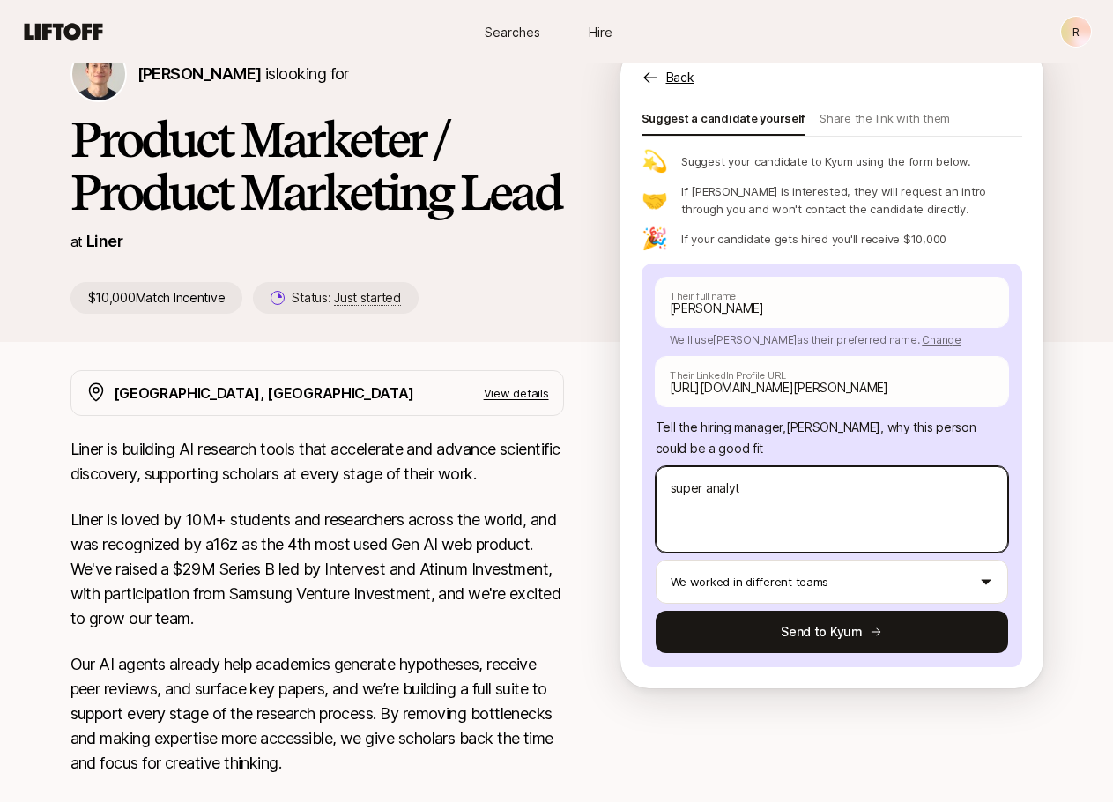
type textarea "x"
type textarea "super analytc"
type textarea "x"
type textarea "super analytci"
type textarea "x"
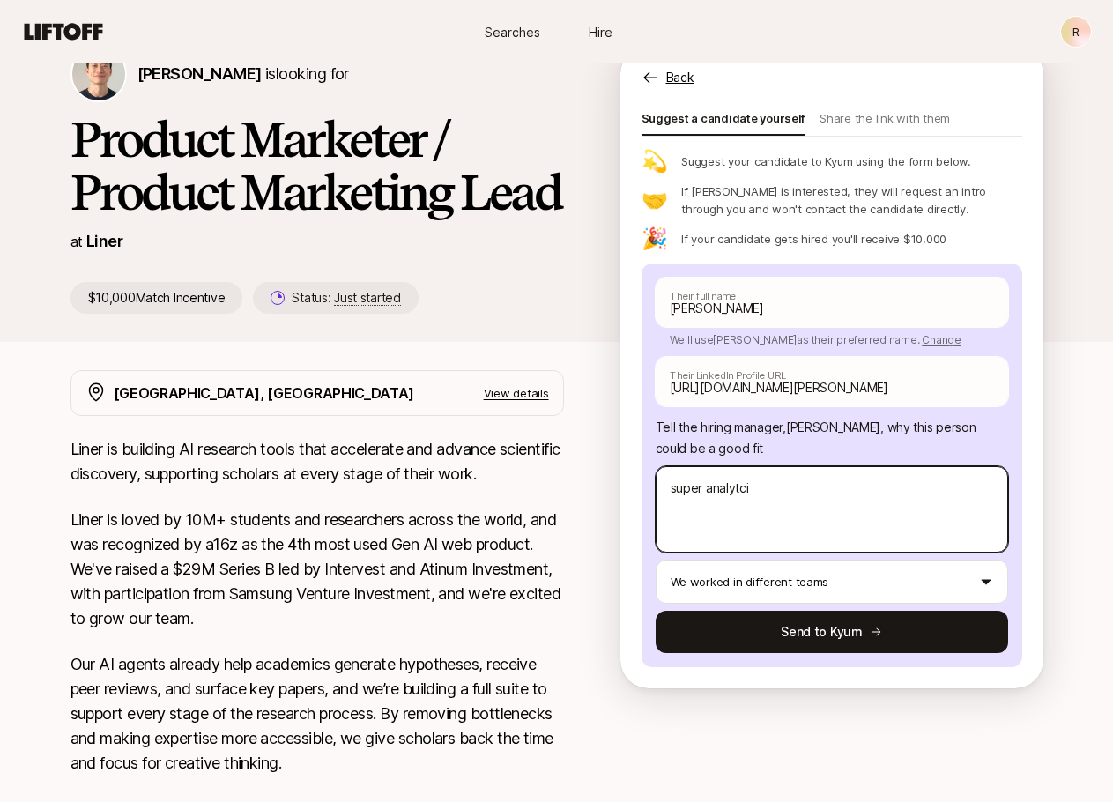
type textarea "super analytc"
type textarea "x"
type textarea "super analyt"
type textarea "x"
type textarea "super analyti"
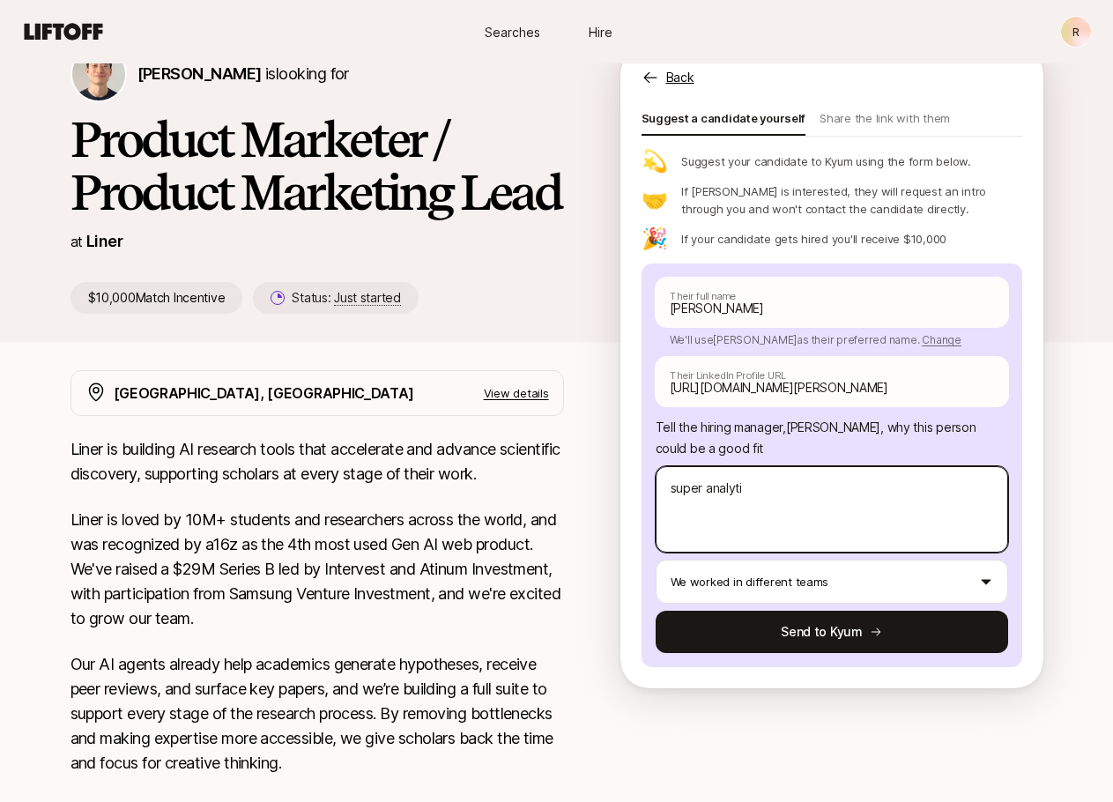
type textarea "x"
type textarea "super analytic"
type textarea "x"
type textarea "super analytica"
type textarea "x"
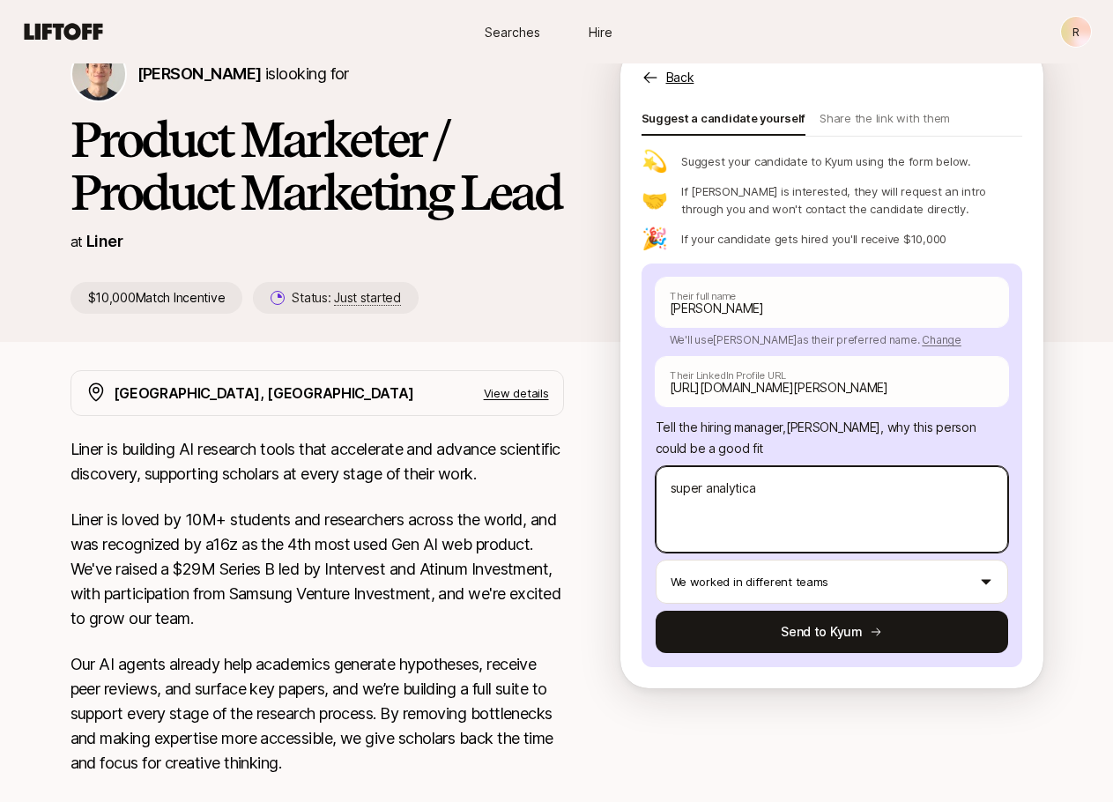
type textarea "super analytical"
type textarea "x"
type textarea "super analytical,"
type textarea "x"
type textarea "super analytical,"
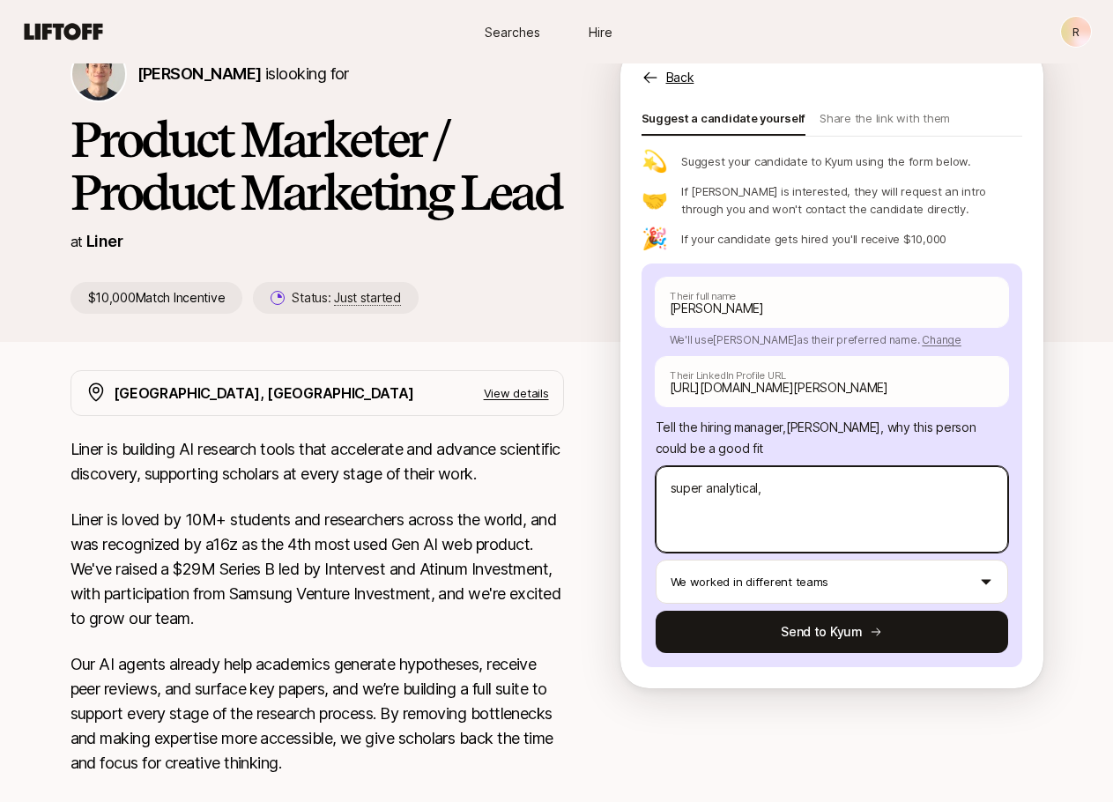
type textarea "x"
type textarea "super analytical,"
type textarea "x"
type textarea "super analytical"
type textarea "x"
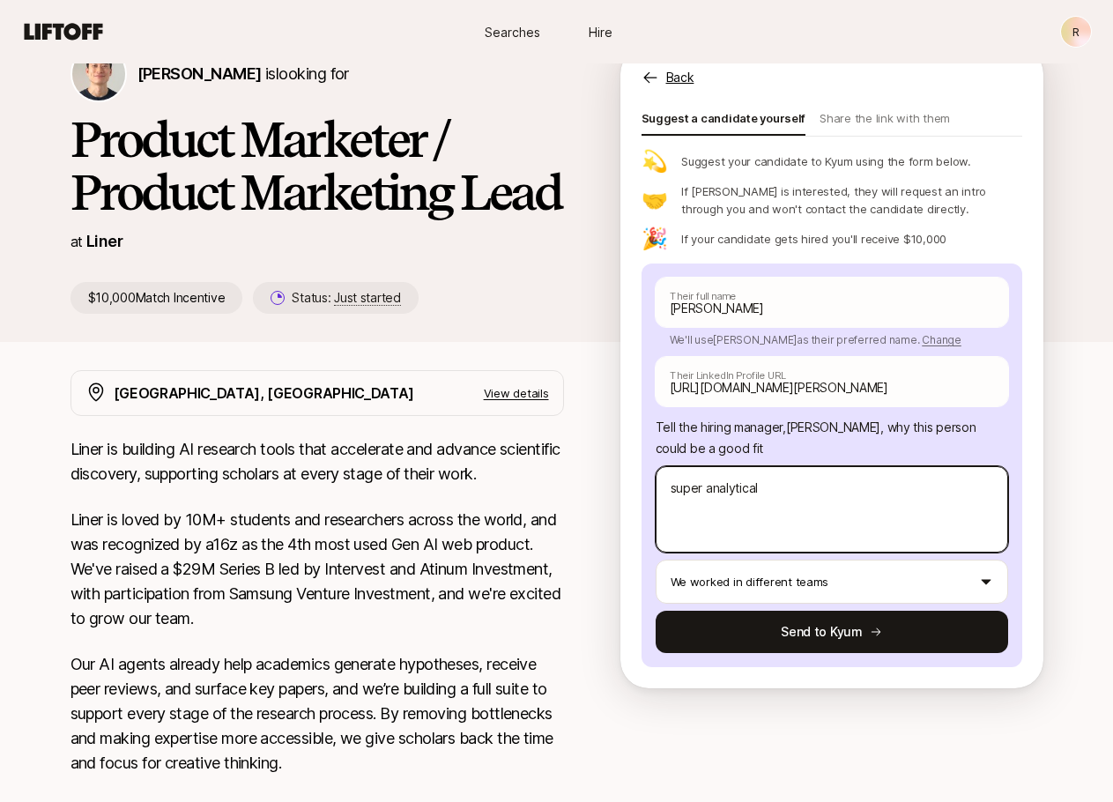
type textarea "super analytical"
type textarea "x"
type textarea "super analytical a"
type textarea "x"
type textarea "super analytical and"
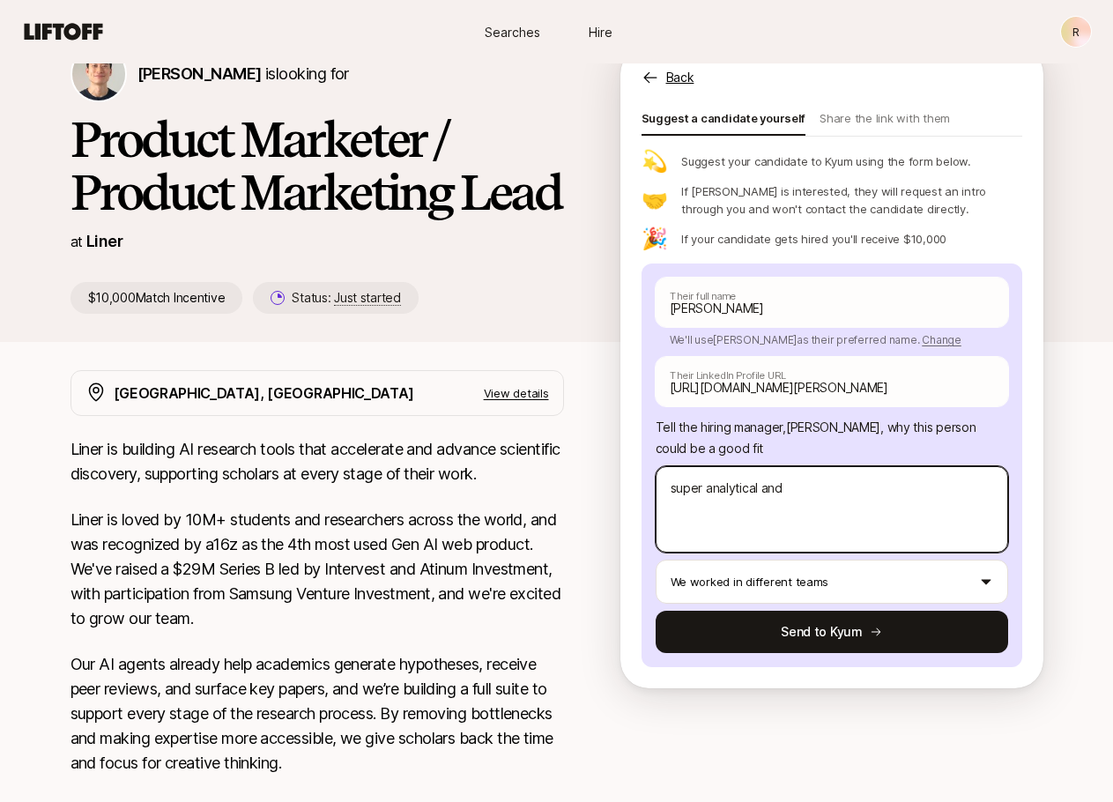
type textarea "x"
type textarea "super analytical and"
type textarea "x"
type textarea "super analytical and s"
type textarea "x"
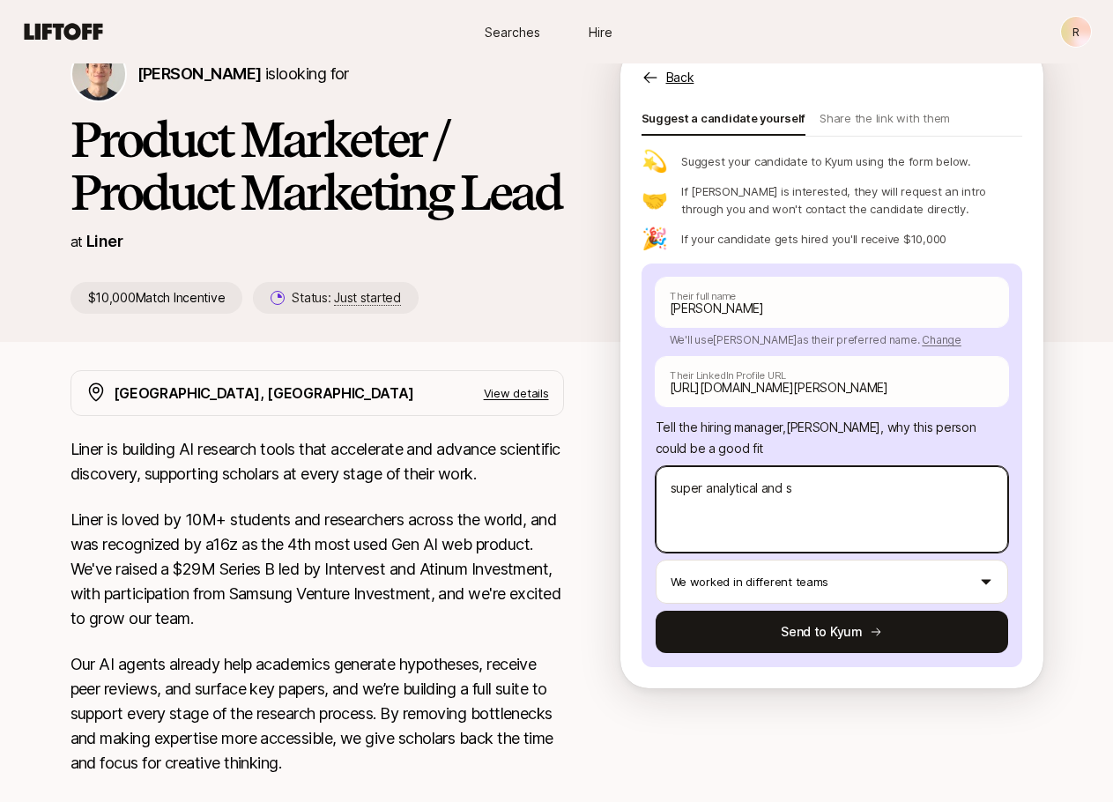
type textarea "super analytical and"
type textarea "x"
type textarea "super analytical and c"
type textarea "x"
type textarea "super analytical and"
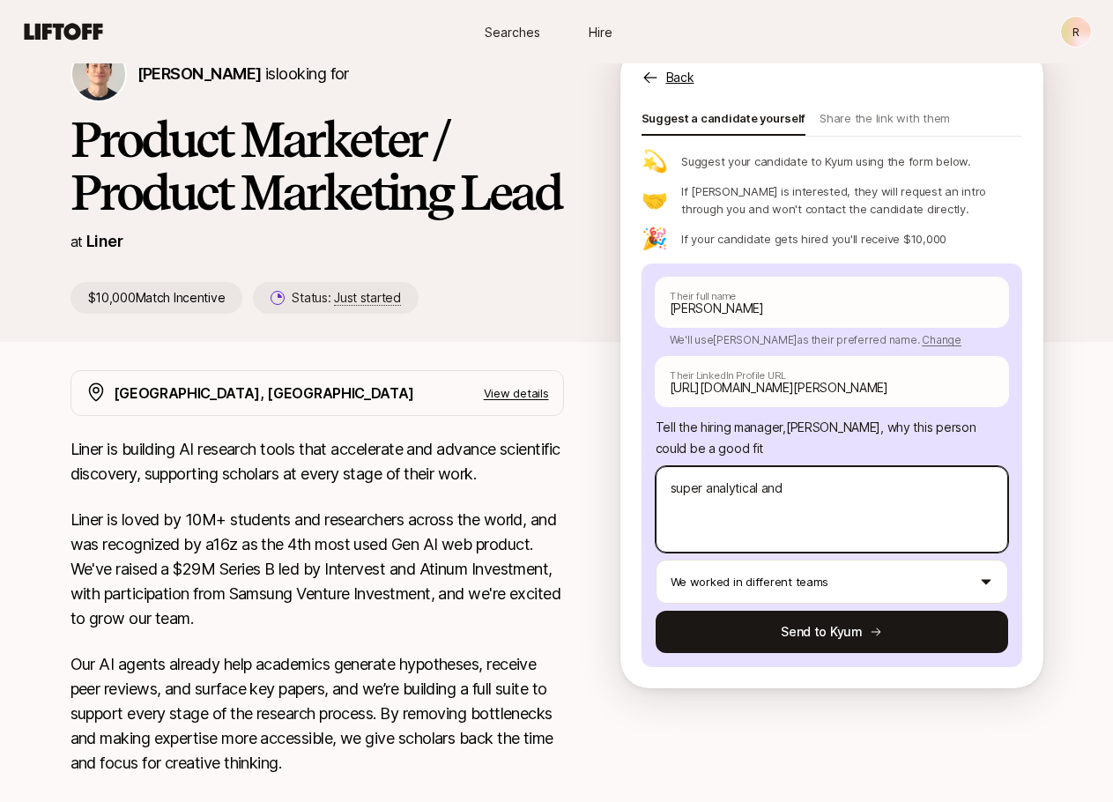
type textarea "x"
type textarea "super analytical and"
type textarea "x"
type textarea "super analytical an"
type textarea "x"
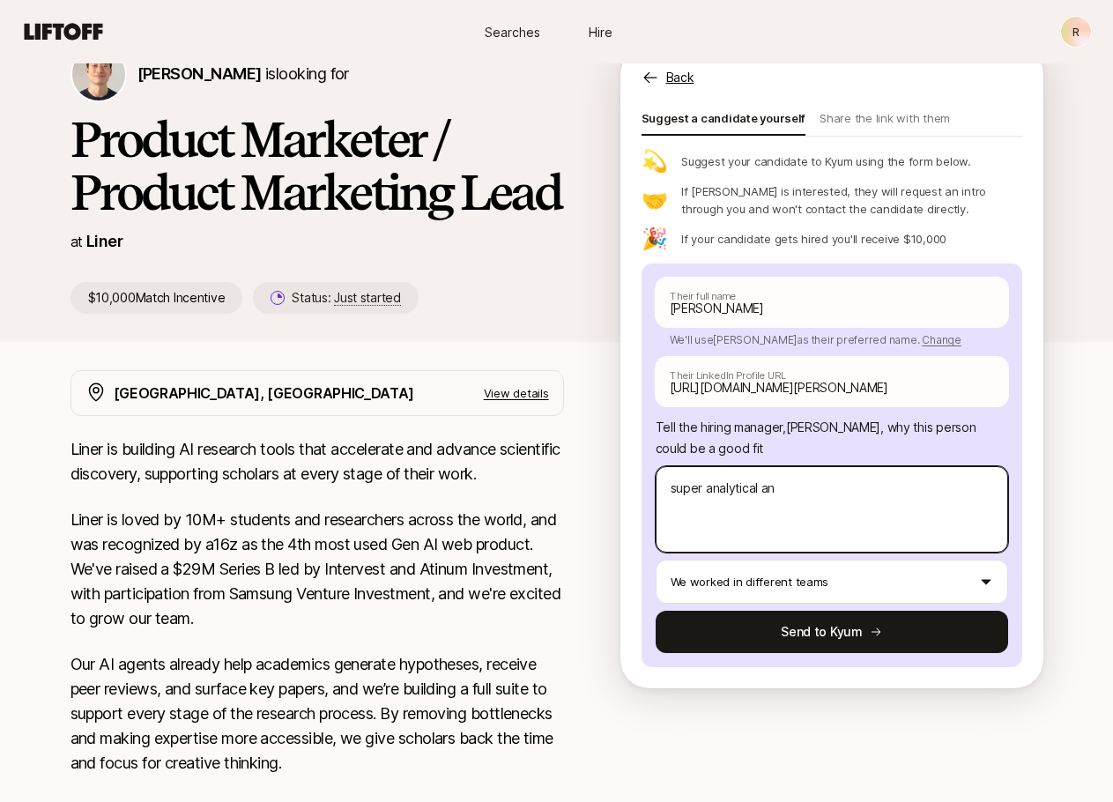
type textarea "super analytical a"
type textarea "x"
type textarea "super analytical"
type textarea "x"
type textarea "super analytical"
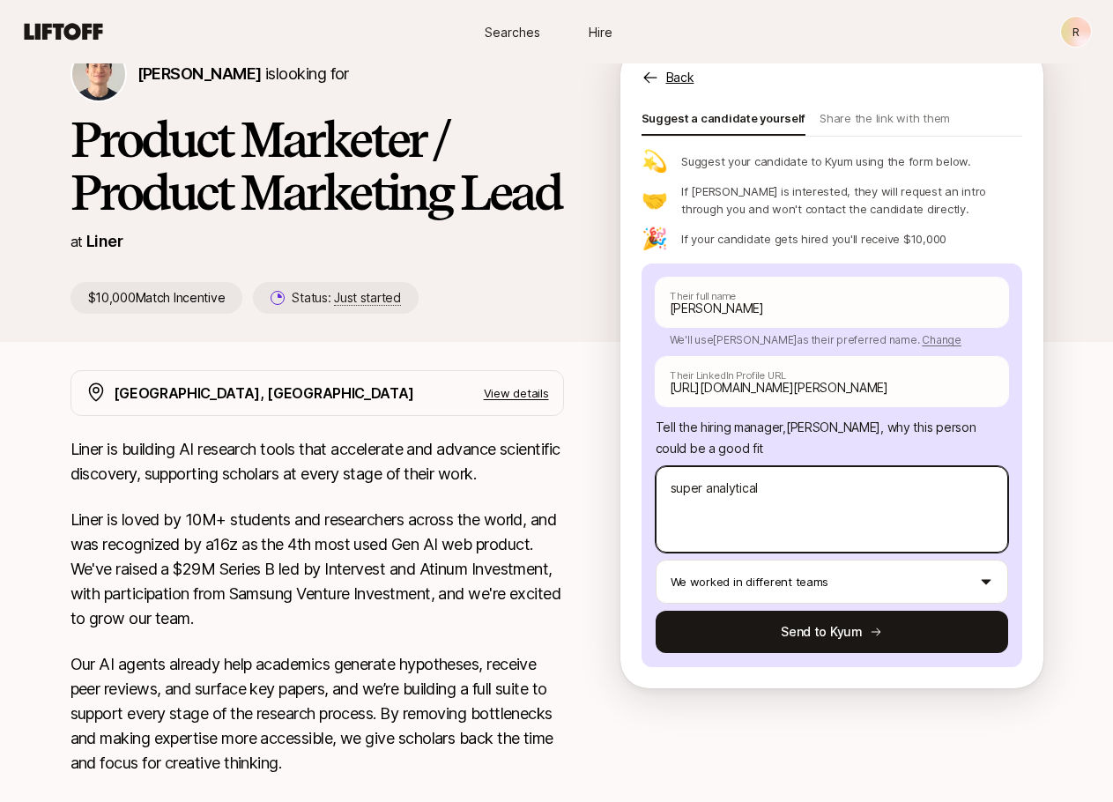
type textarea "x"
type textarea "super analytical,"
type textarea "x"
type textarea "super analytical,"
type textarea "x"
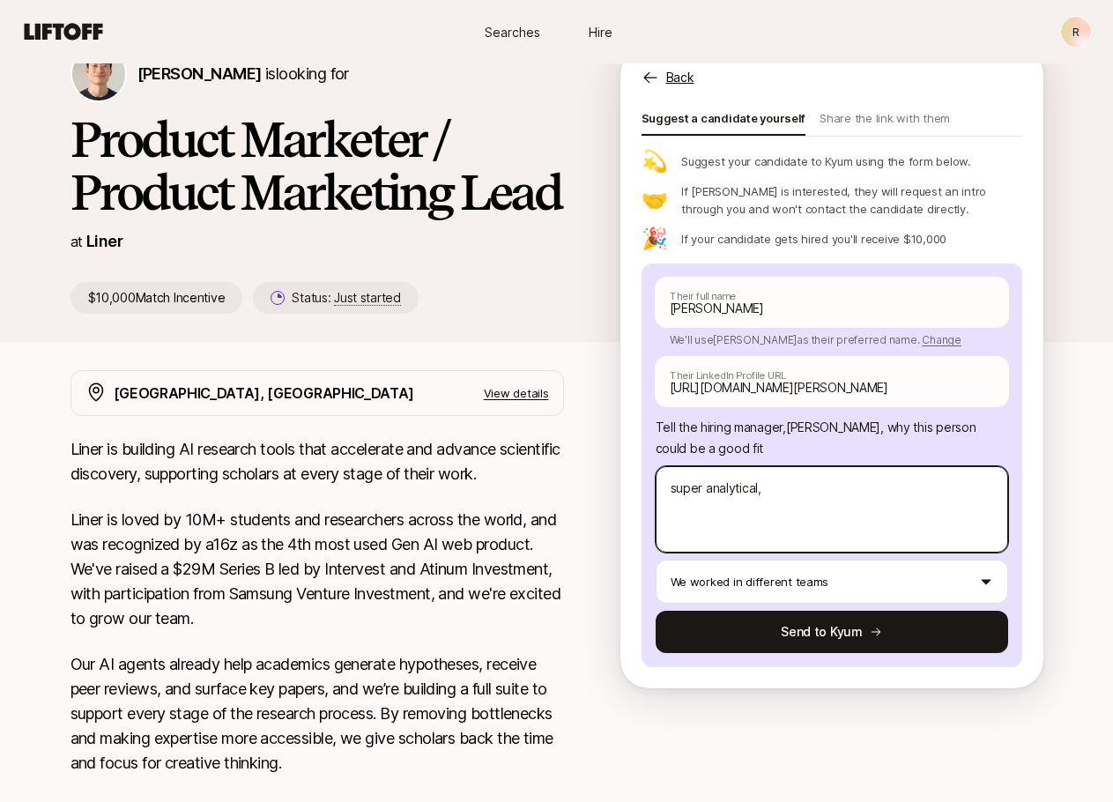
type textarea "super analytical, s"
type textarea "x"
type textarea "super analytical, sh"
type textarea "x"
type textarea "super analytical, sha"
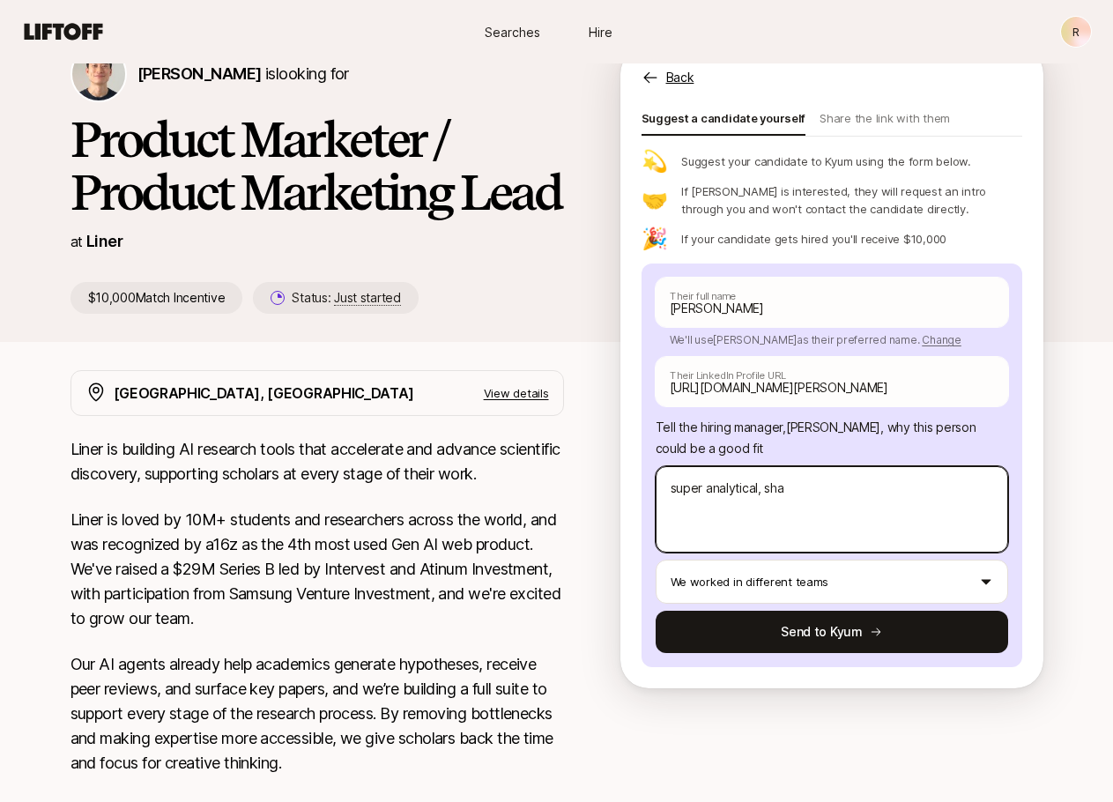
type textarea "x"
type textarea "super analytical, shar"
type textarea "x"
type textarea "super analytical, sharp"
type textarea "x"
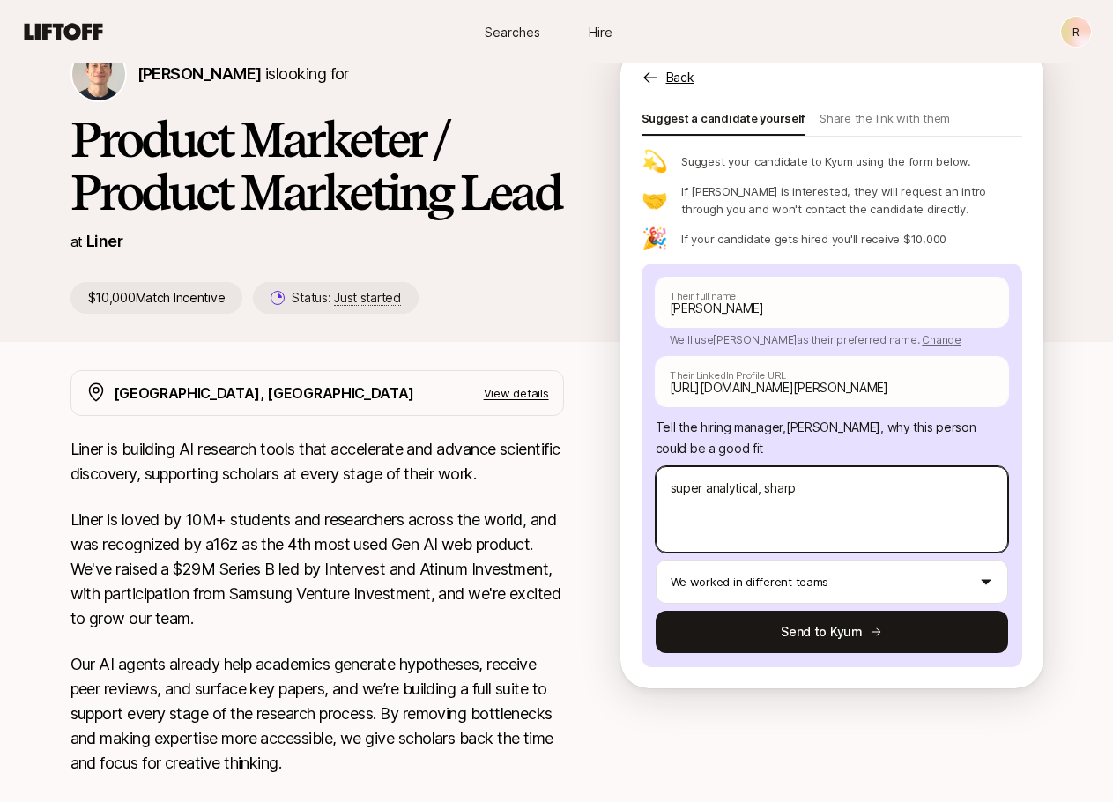
type textarea "super analytical, shar"
type textarea "x"
type textarea "super analytical, sha"
type textarea "x"
type textarea "super analytical, sh"
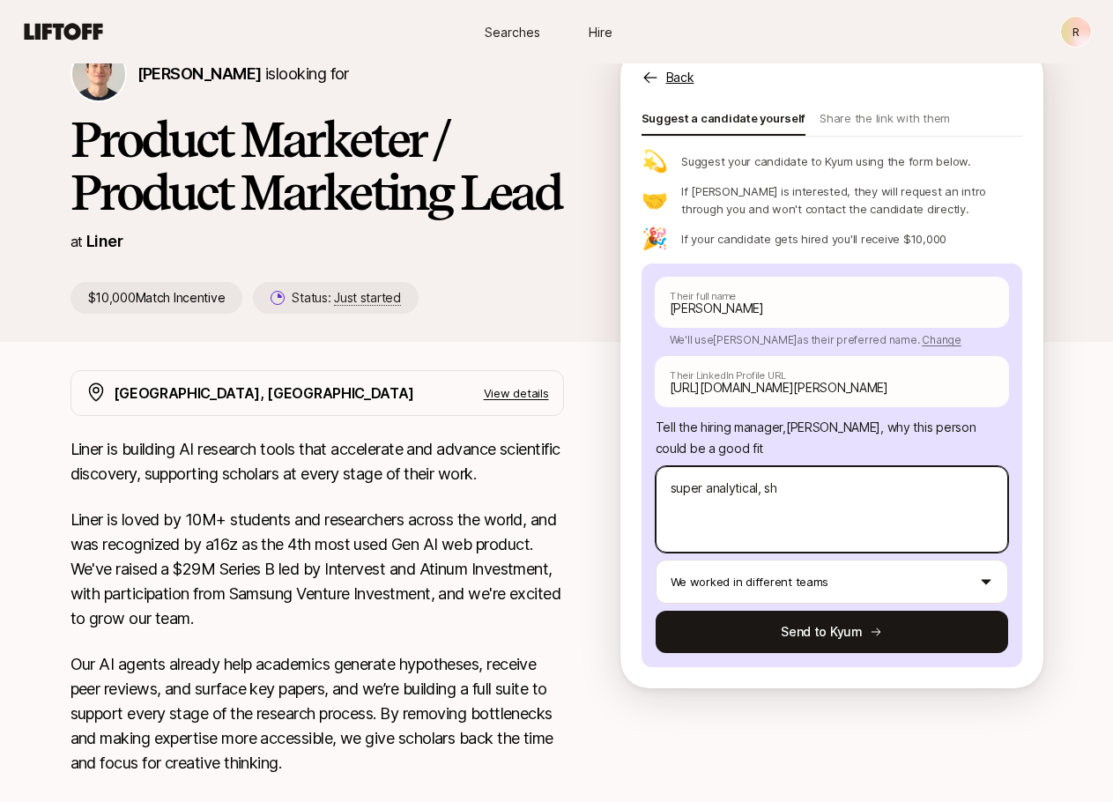
type textarea "x"
type textarea "super analytical, s"
type textarea "x"
type textarea "super analytical,"
type textarea "x"
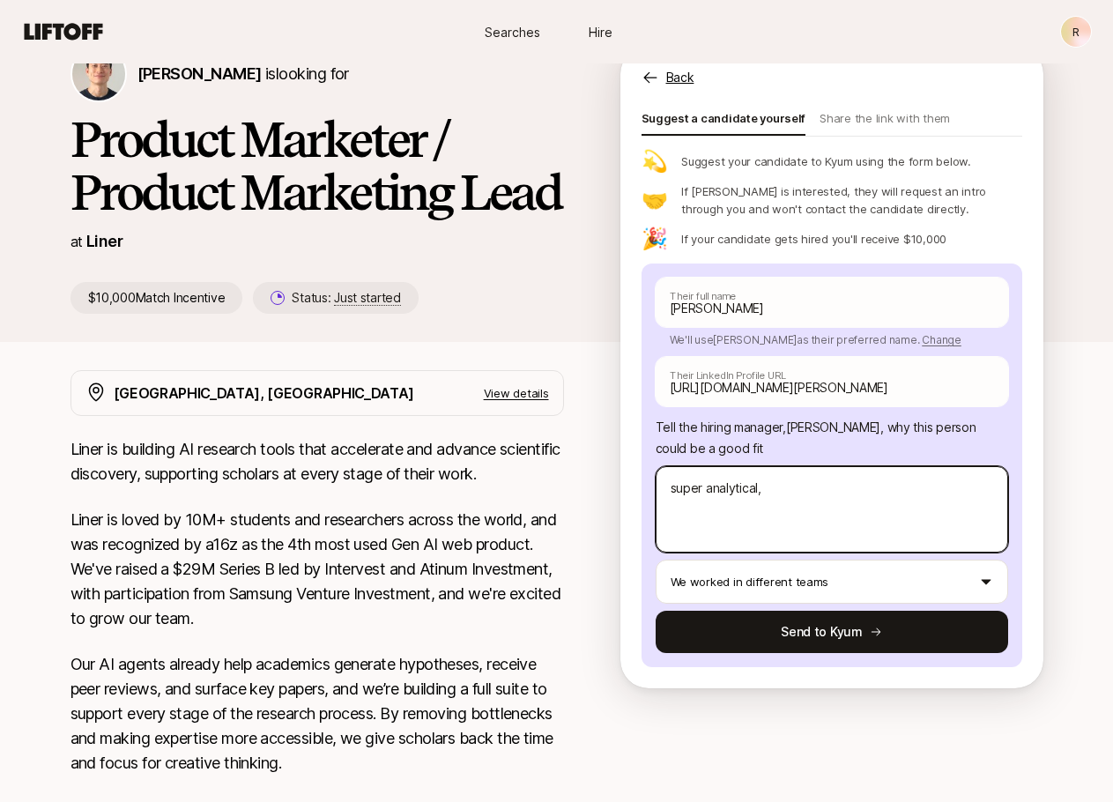
type textarea "super analytical,"
type textarea "x"
type textarea "super analytical"
type textarea "x"
type textarea "super analytical"
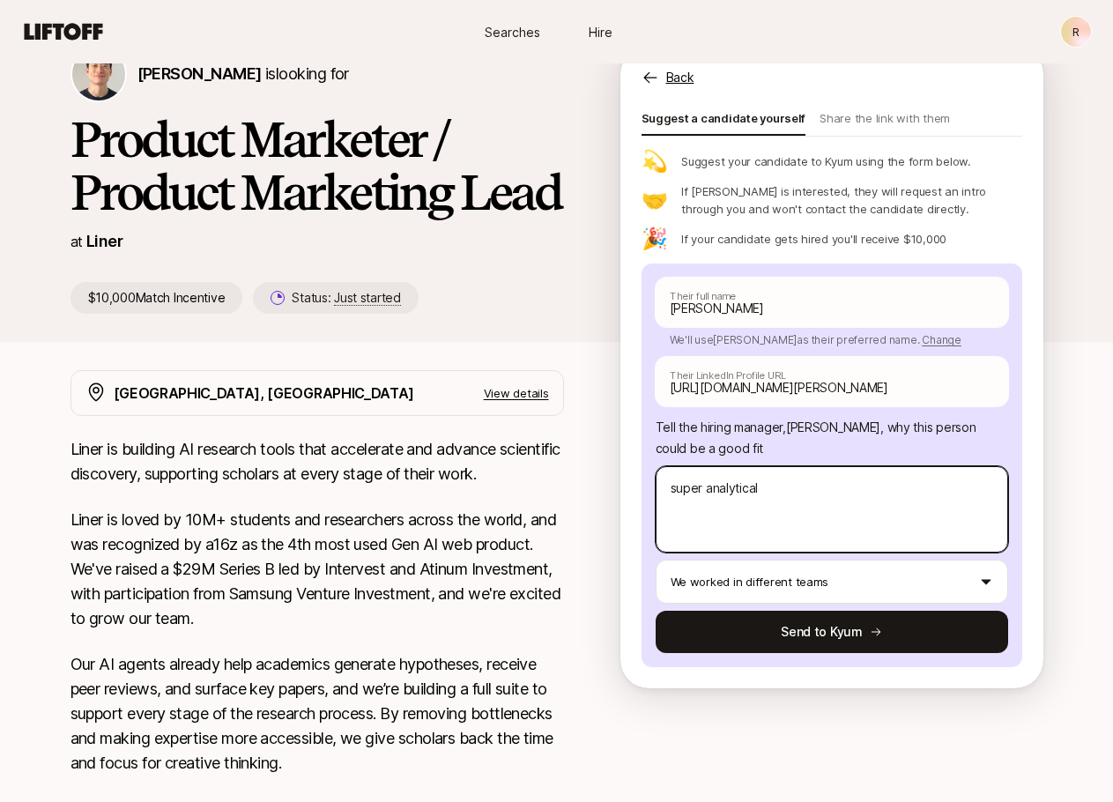
type textarea "x"
type textarea "super analytical a"
type textarea "x"
type textarea "super analytical an"
type textarea "x"
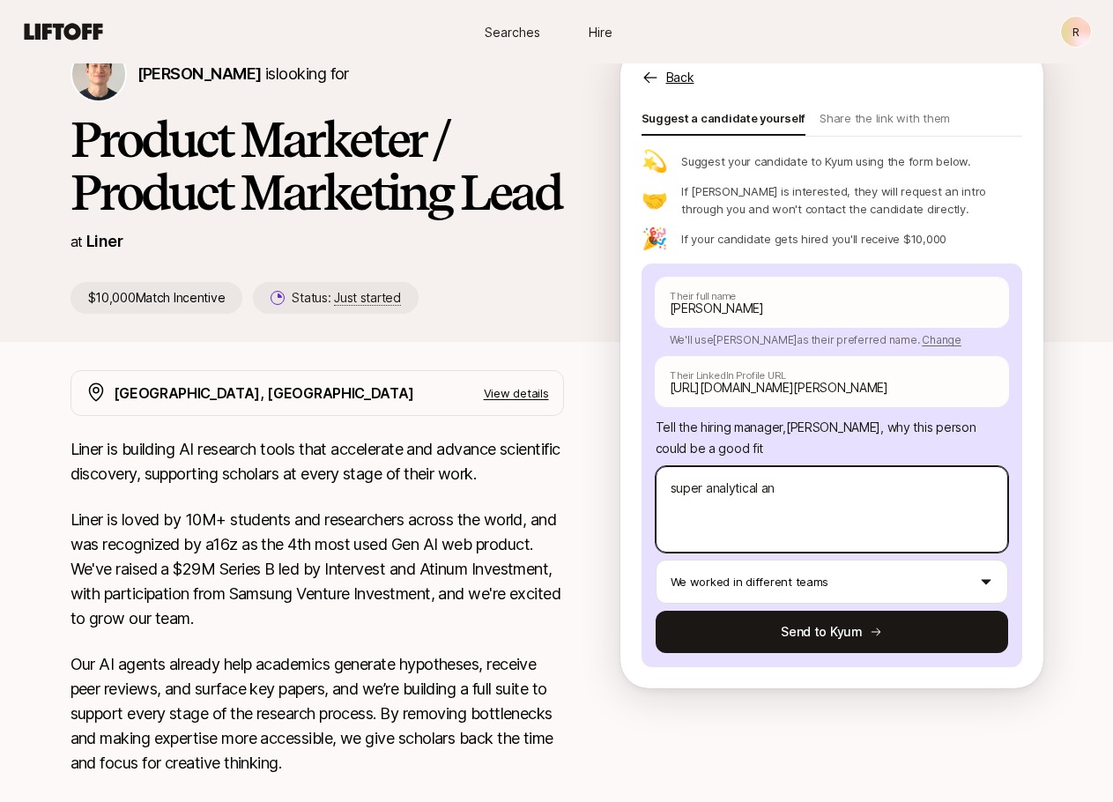
type textarea "super analytical and"
type textarea "x"
type textarea "super analytical and"
type textarea "x"
type textarea "super analytical and c"
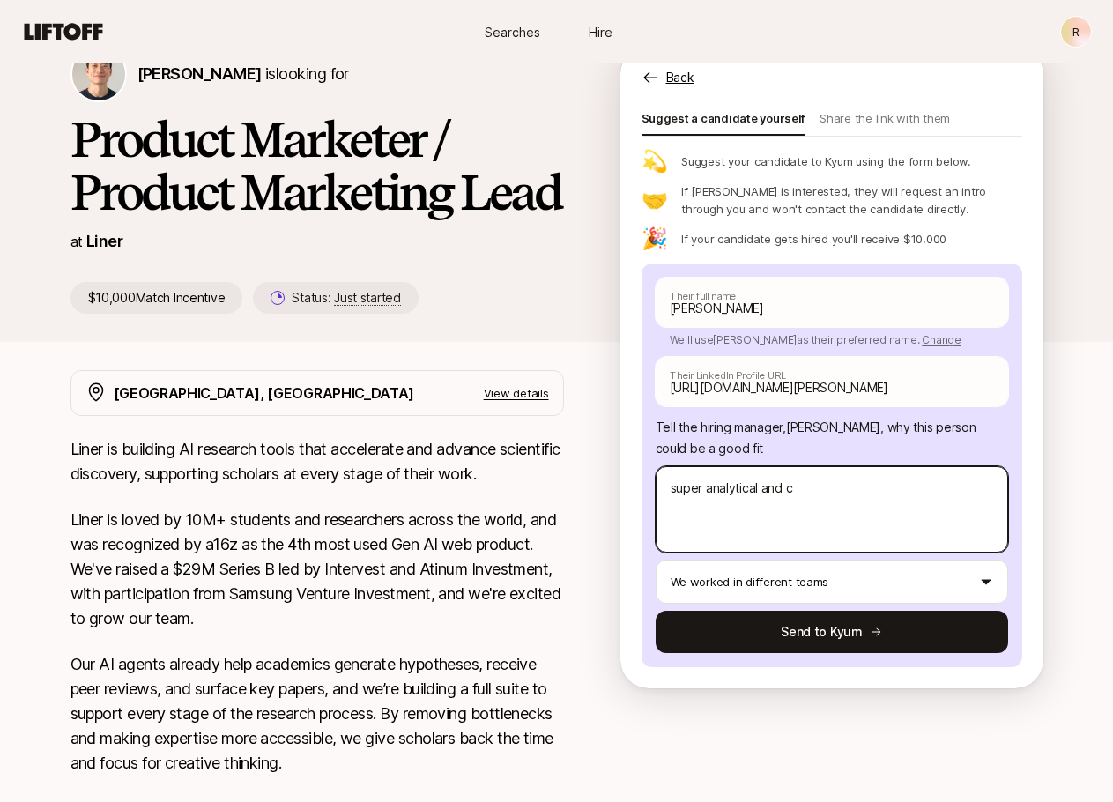
type textarea "x"
type textarea "super analytical and ch"
type textarea "x"
type textarea "super analytical and cha"
type textarea "x"
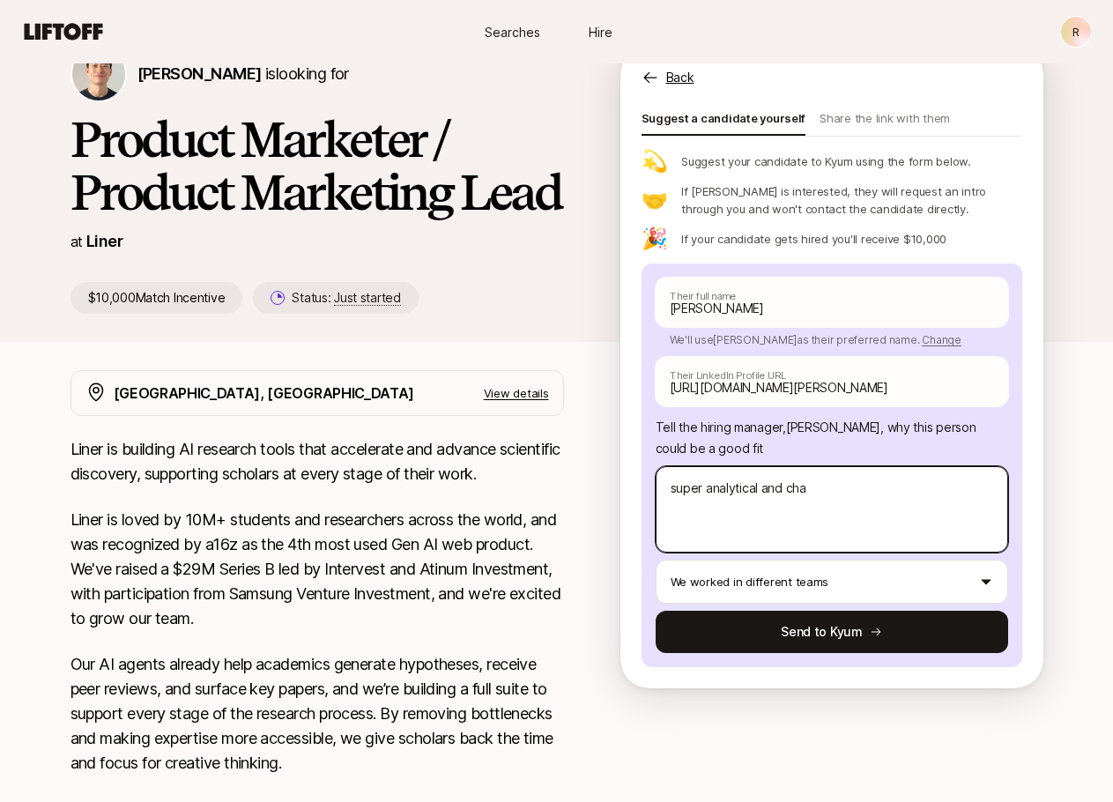
type textarea "super analytical and ch"
type textarea "x"
type textarea "super analytical and c"
type textarea "x"
type textarea "super analytical and"
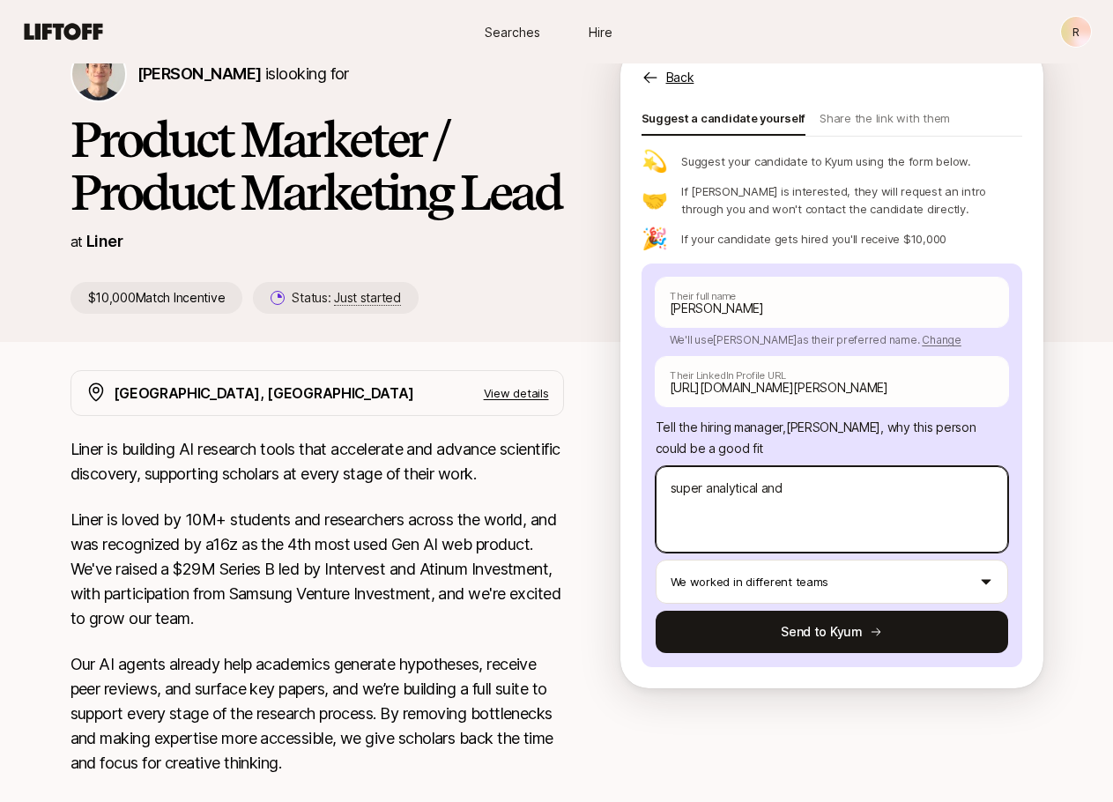
type textarea "x"
type textarea "super analytical and sh"
type textarea "x"
type textarea "super analytical and sha"
type textarea "x"
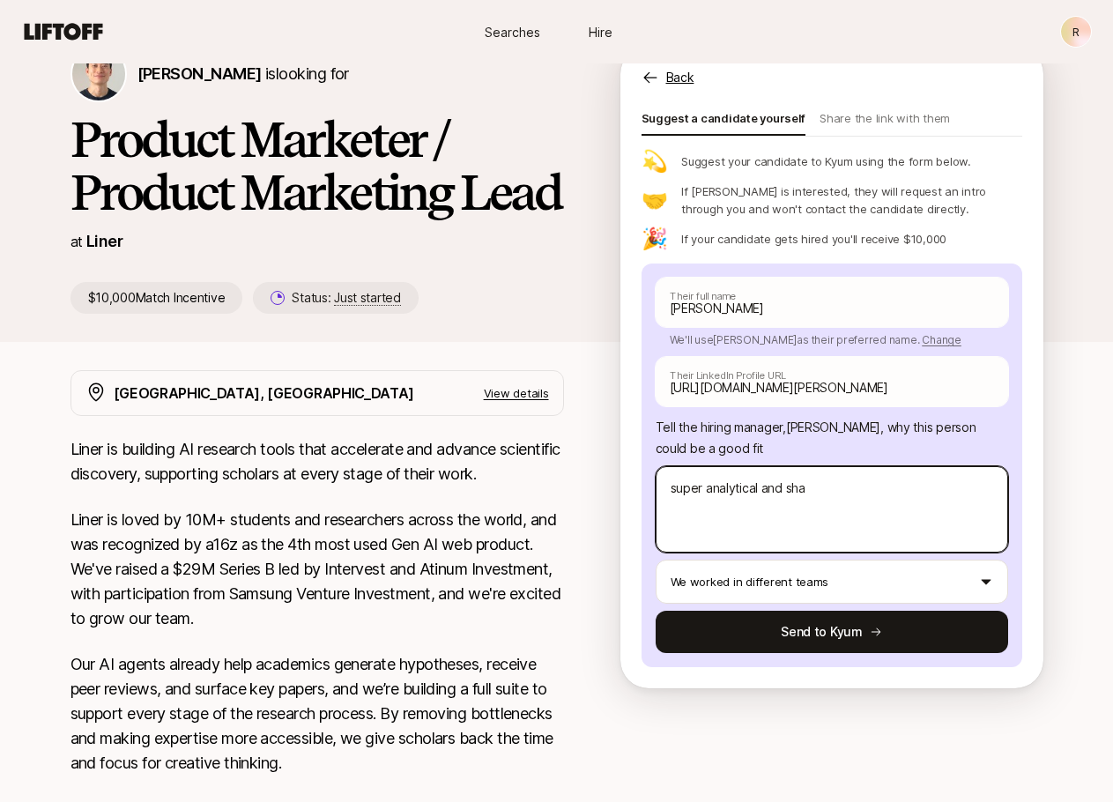
type textarea "super analytical and shar"
type textarea "x"
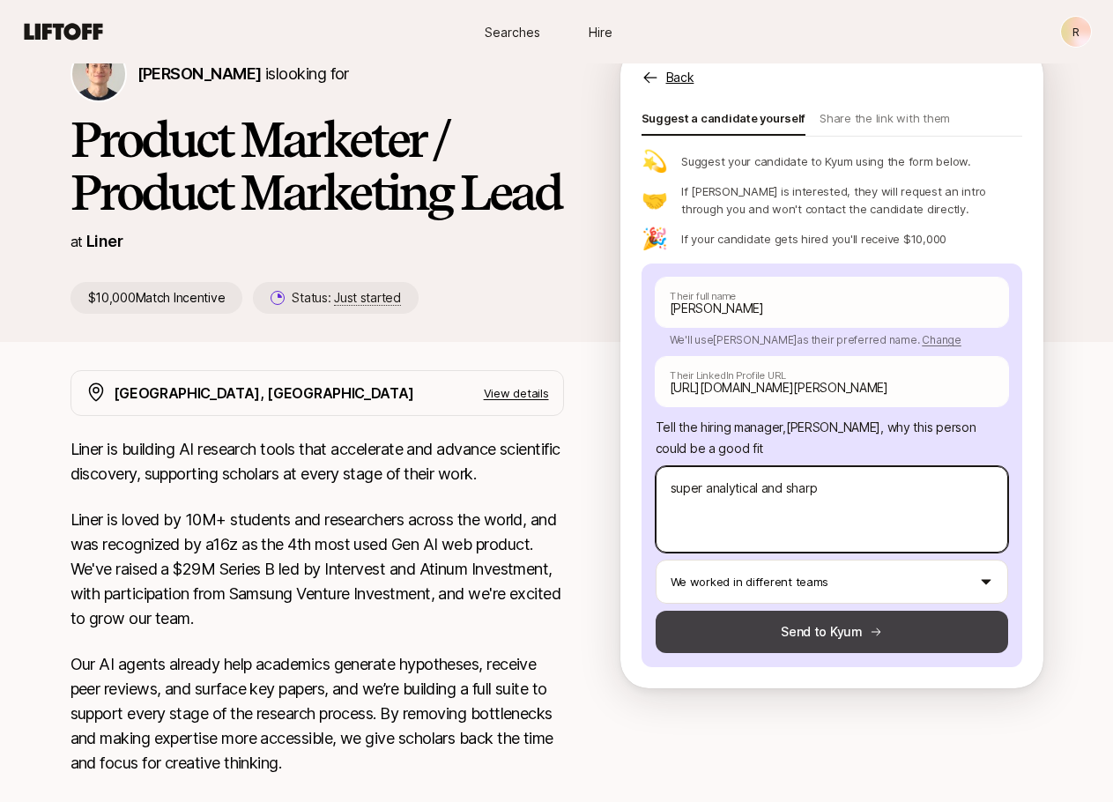
type textarea "super analytical and sharp"
click at [870, 626] on icon at bounding box center [876, 631] width 12 height 12
type textarea "x"
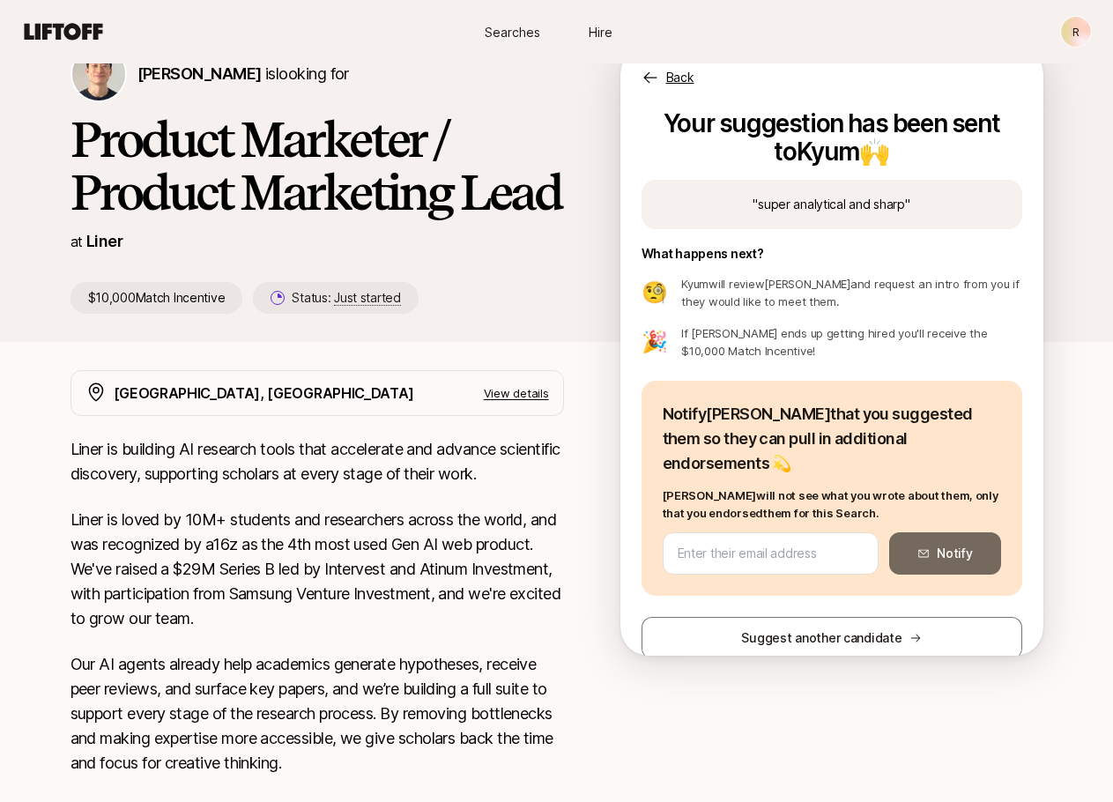
click at [981, 356] on p "If [PERSON_NAME] ends up getting hired you'll receive the $10,000 Match Incenti…" at bounding box center [851, 341] width 340 height 35
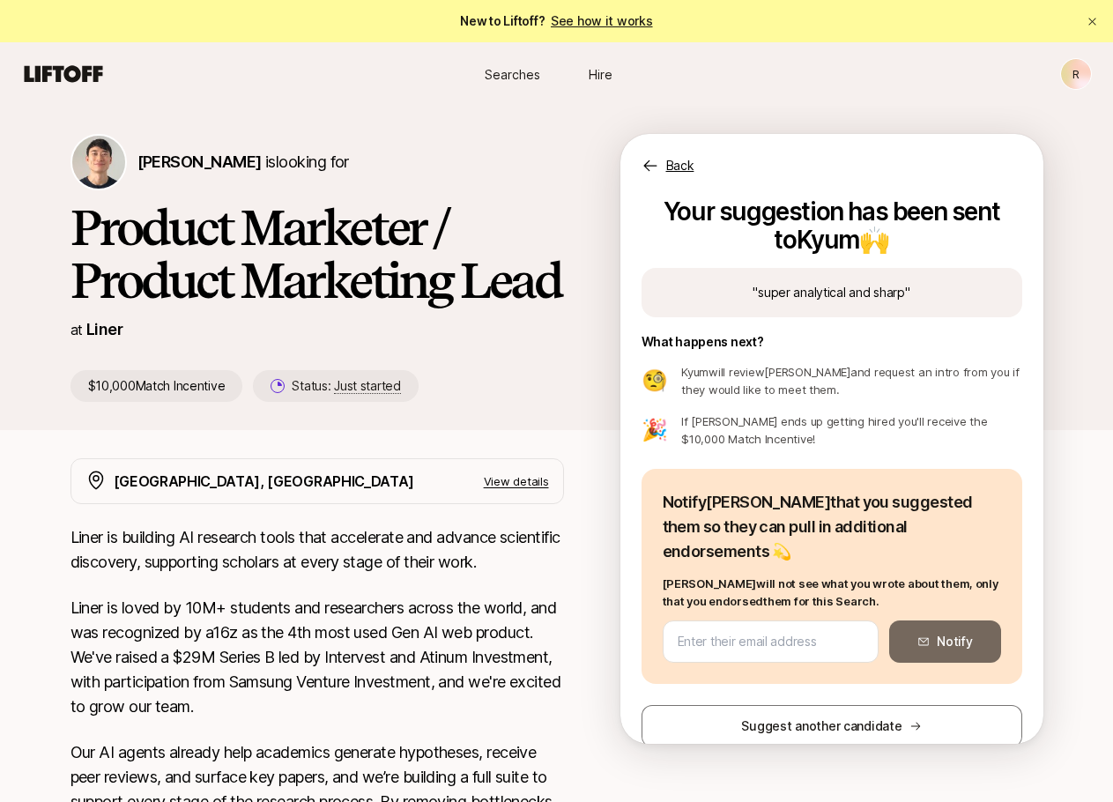
click at [42, 72] on icon at bounding box center [64, 73] width 78 height 17
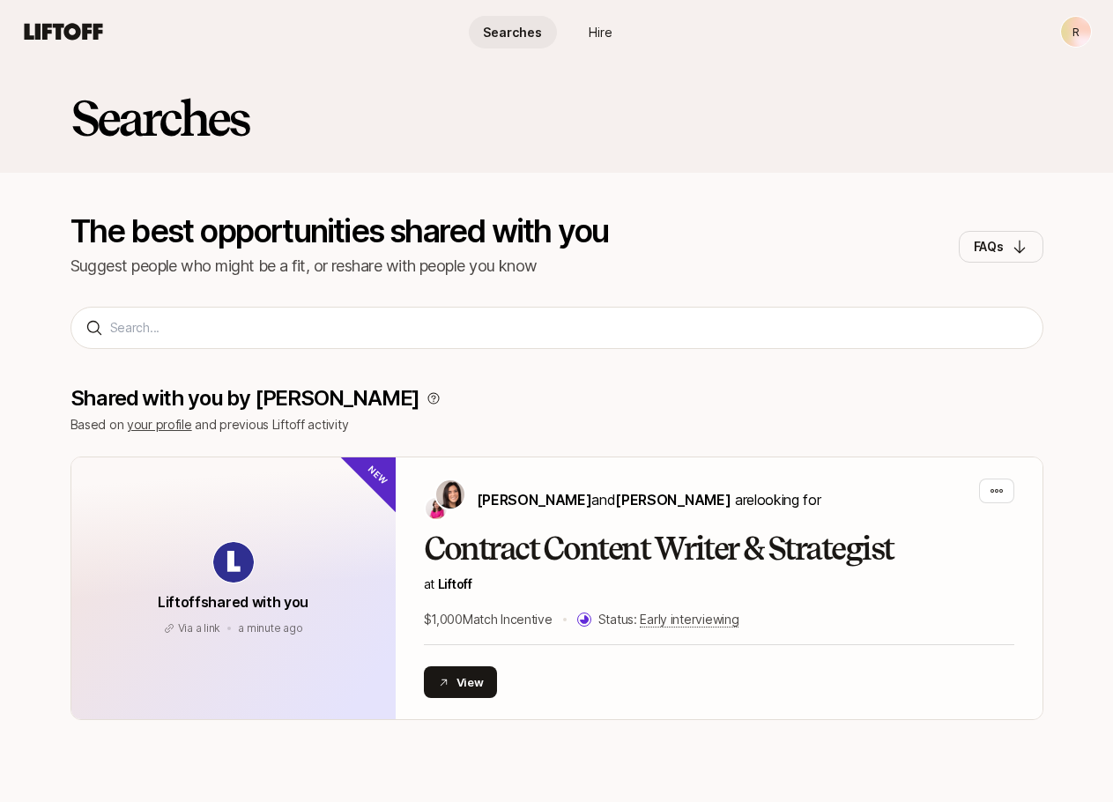
click at [56, 34] on icon at bounding box center [64, 31] width 78 height 17
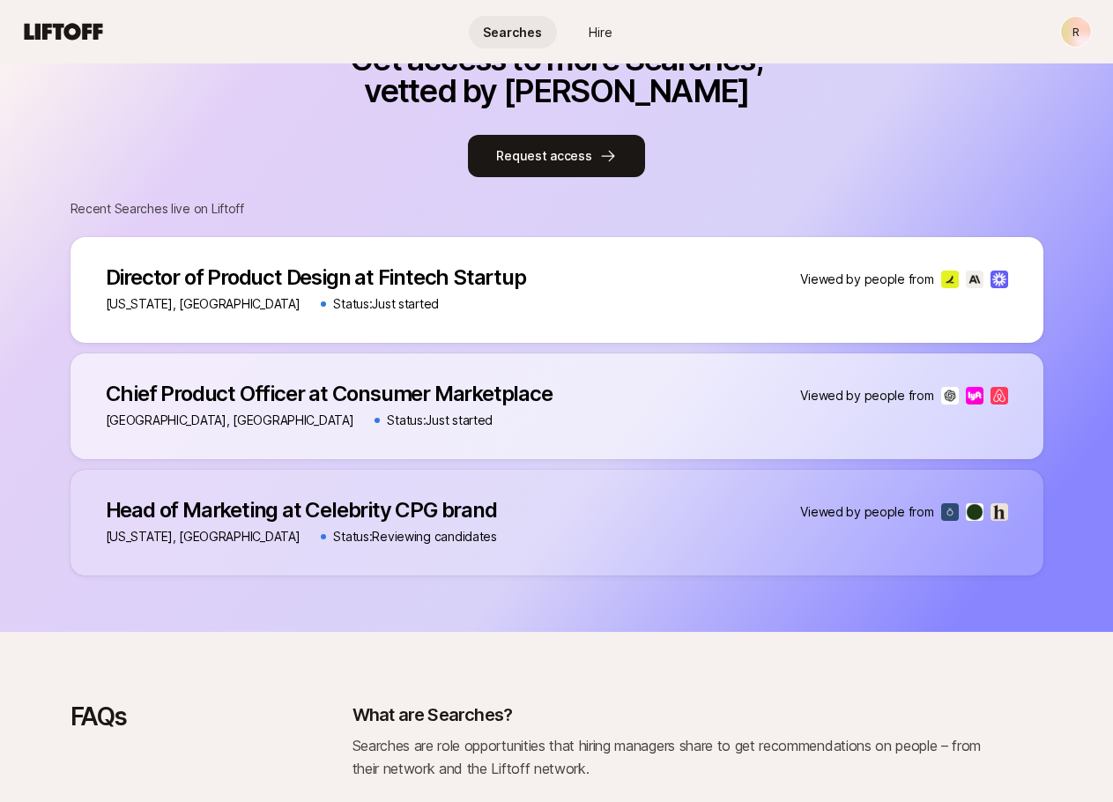
scroll to position [497, 0]
